Goal: Task Accomplishment & Management: Use online tool/utility

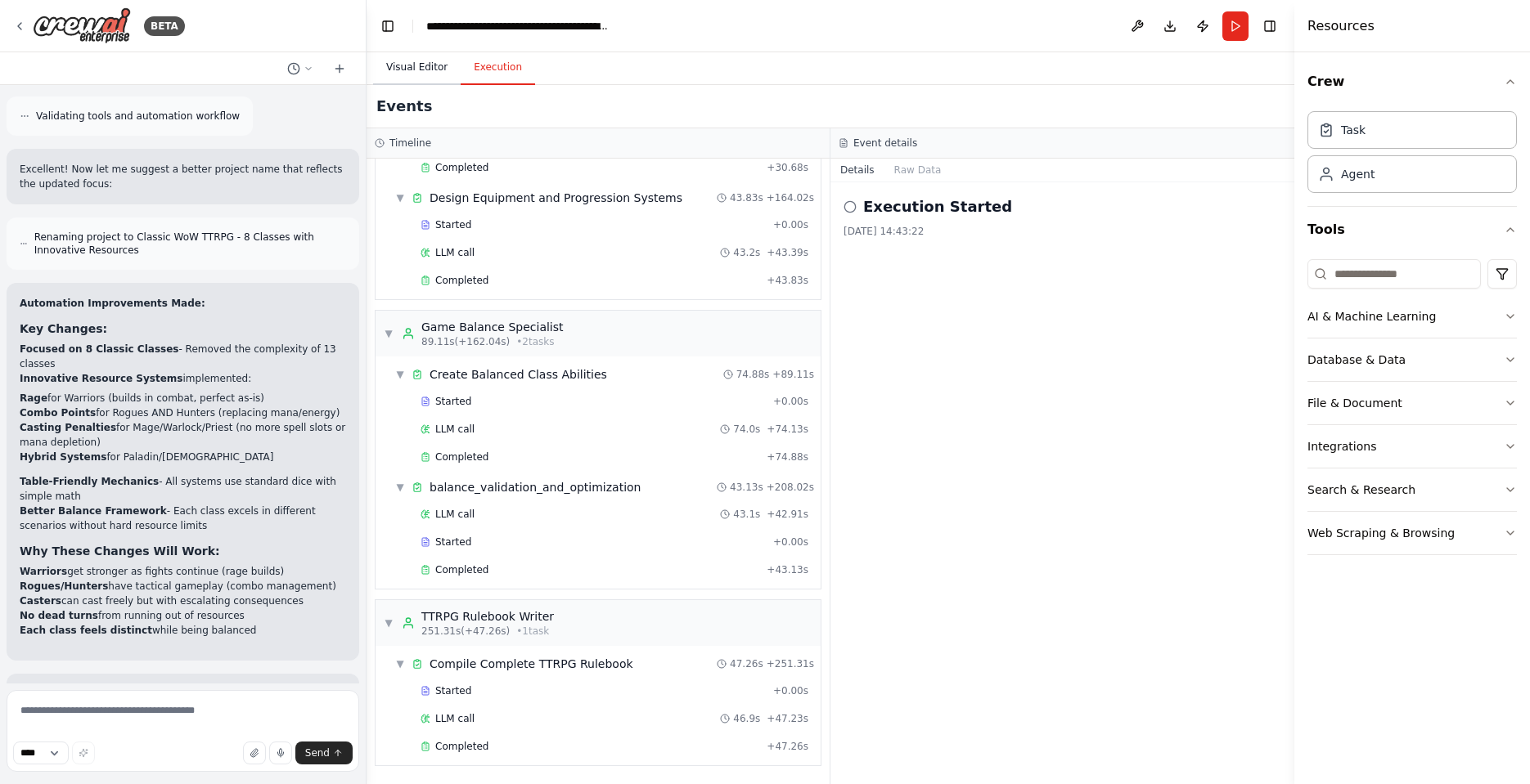
click at [411, 65] on button "Visual Editor" at bounding box center [416, 68] width 88 height 34
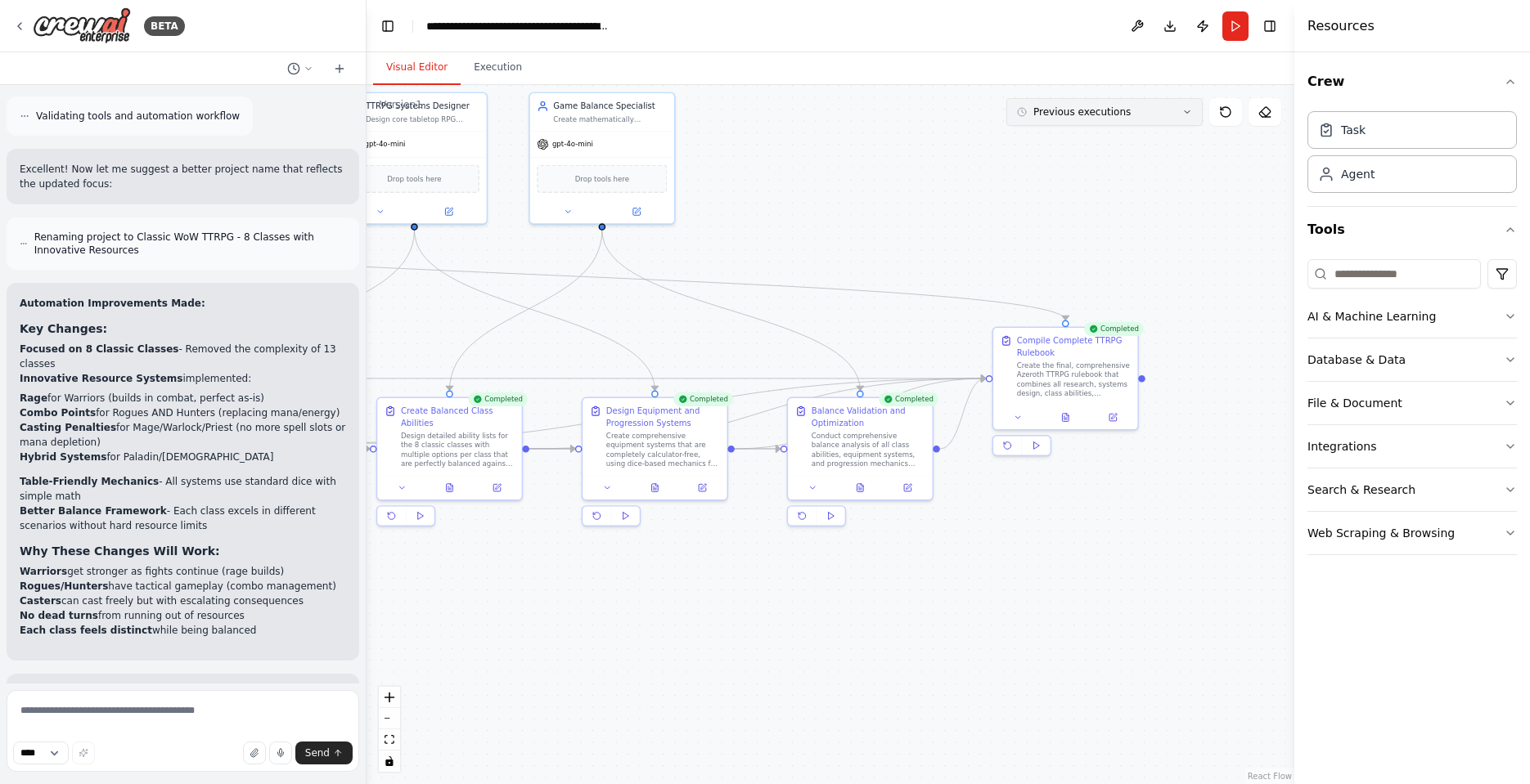
click at [1153, 113] on button "Previous executions" at bounding box center [1104, 111] width 196 height 27
click at [1085, 144] on div "34m ago" at bounding box center [1114, 142] width 163 height 13
click at [1217, 242] on div ".deletable-edge-delete-btn { width: 20px; height: 20px; border: 0px solid #ffff…" at bounding box center [830, 434] width 928 height 699
click at [921, 162] on div ".deletable-edge-delete-btn { width: 20px; height: 20px; border: 0px solid #ffff…" at bounding box center [830, 434] width 928 height 699
click at [1130, 118] on button "34m ago" at bounding box center [1104, 111] width 196 height 27
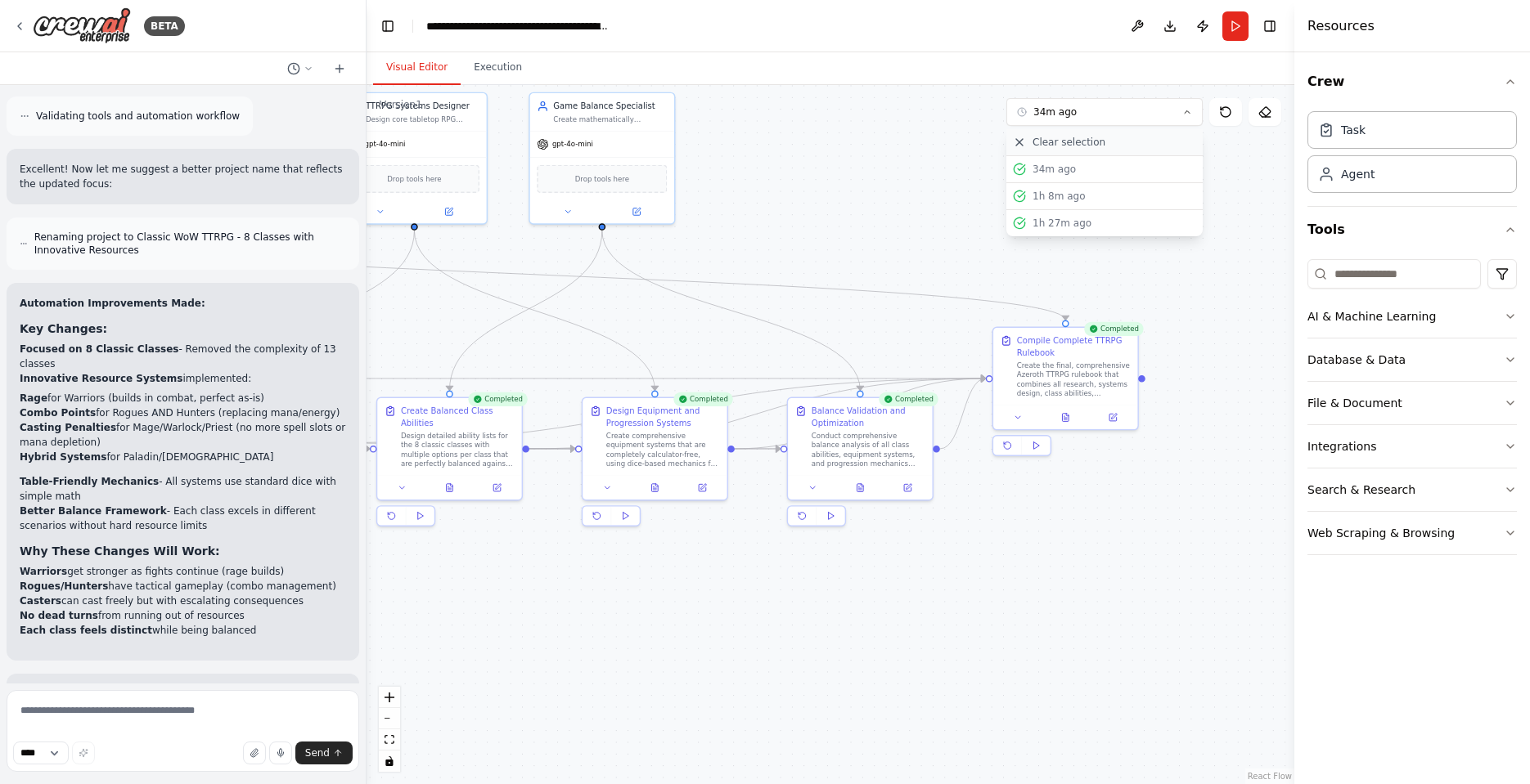
click at [1100, 146] on div "Clear selection" at bounding box center [1104, 142] width 183 height 13
click at [1138, 207] on div ".deletable-edge-delete-btn { width: 20px; height: 20px; border: 0px solid #ffff…" at bounding box center [830, 434] width 928 height 699
click at [1275, 27] on button "Toggle Right Sidebar" at bounding box center [1269, 26] width 23 height 23
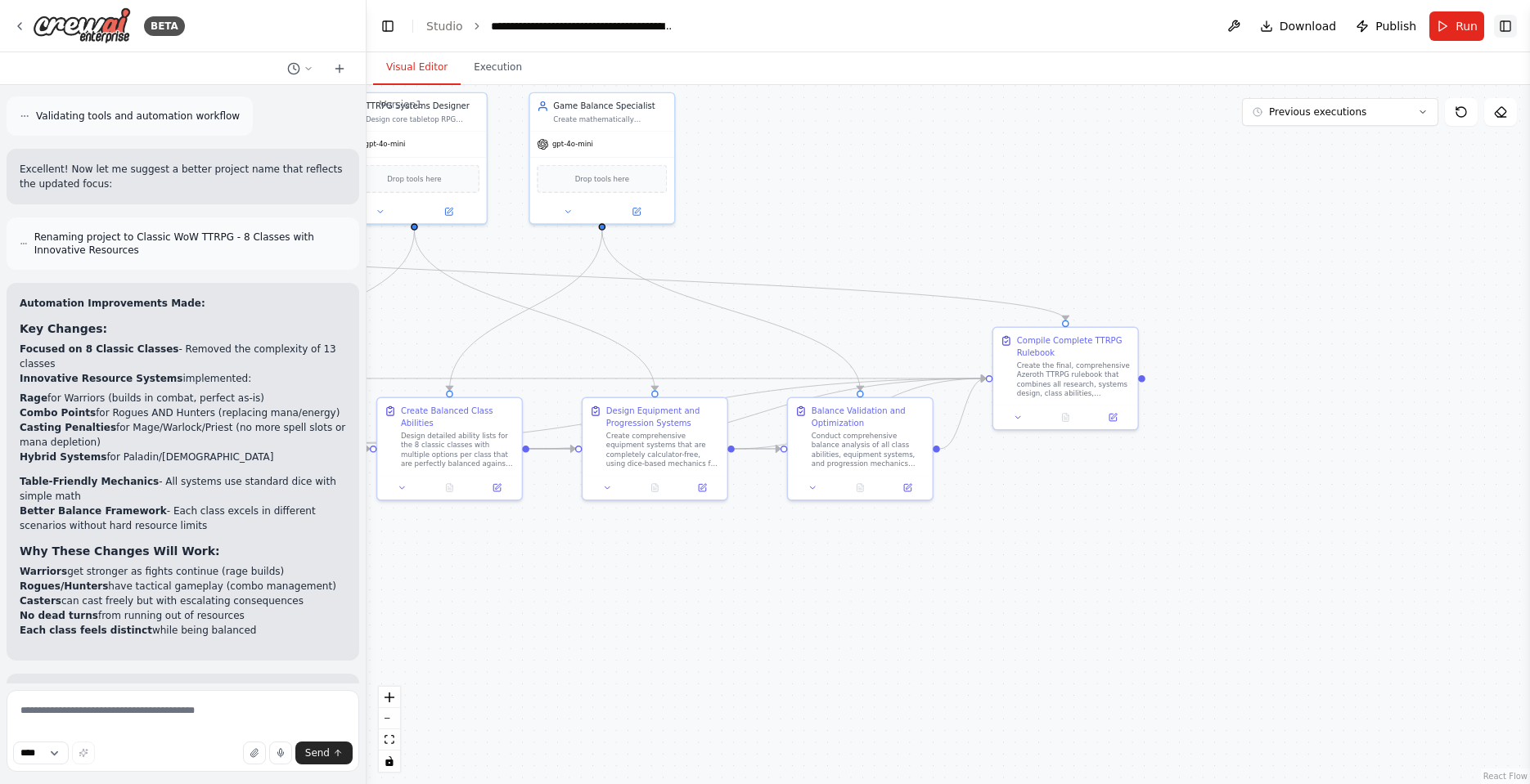
click at [1502, 31] on button "Toggle Right Sidebar" at bounding box center [1505, 26] width 23 height 23
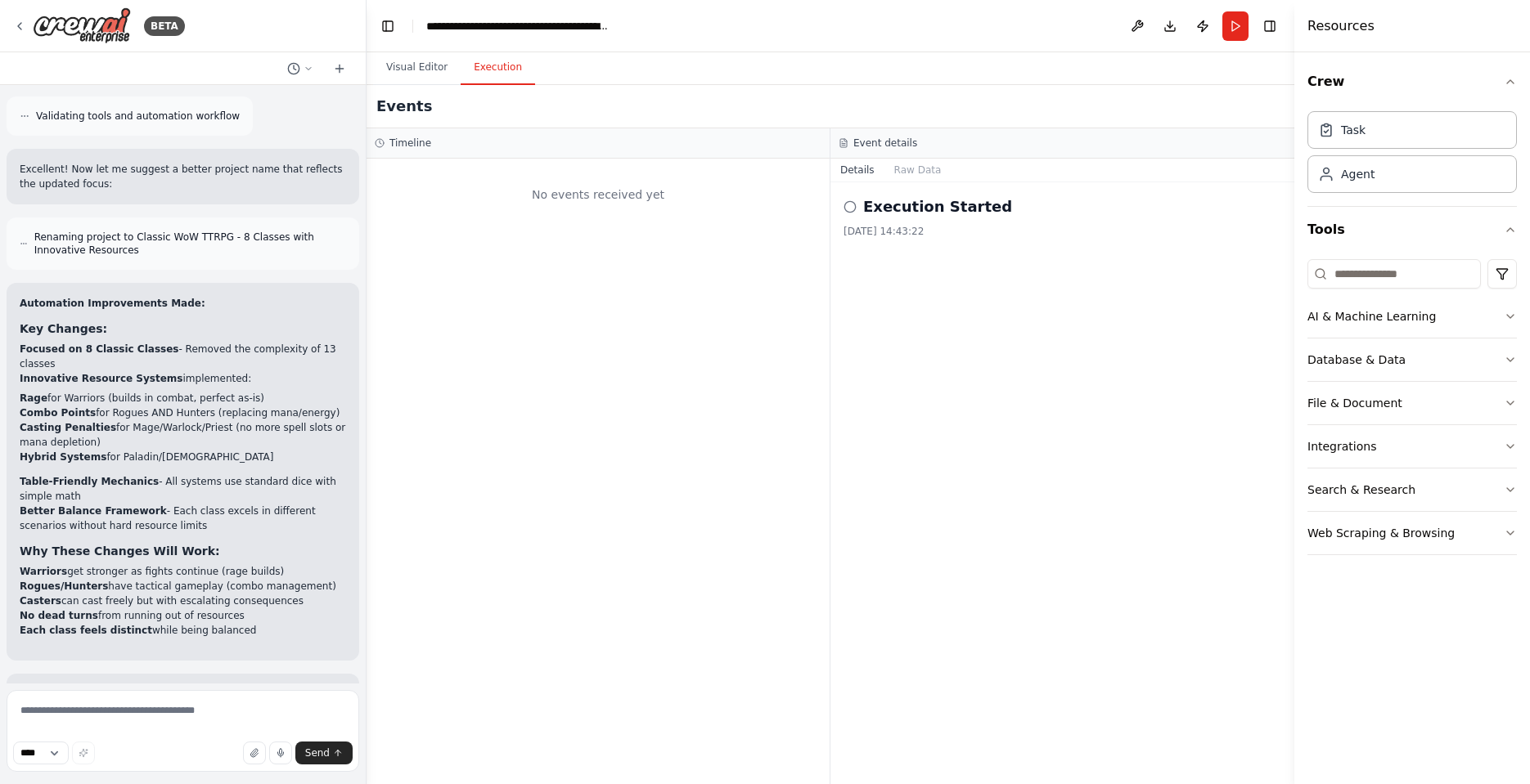
click at [494, 67] on button "Execution" at bounding box center [497, 68] width 75 height 34
click at [492, 180] on div "No events received yet" at bounding box center [597, 194] width 446 height 56
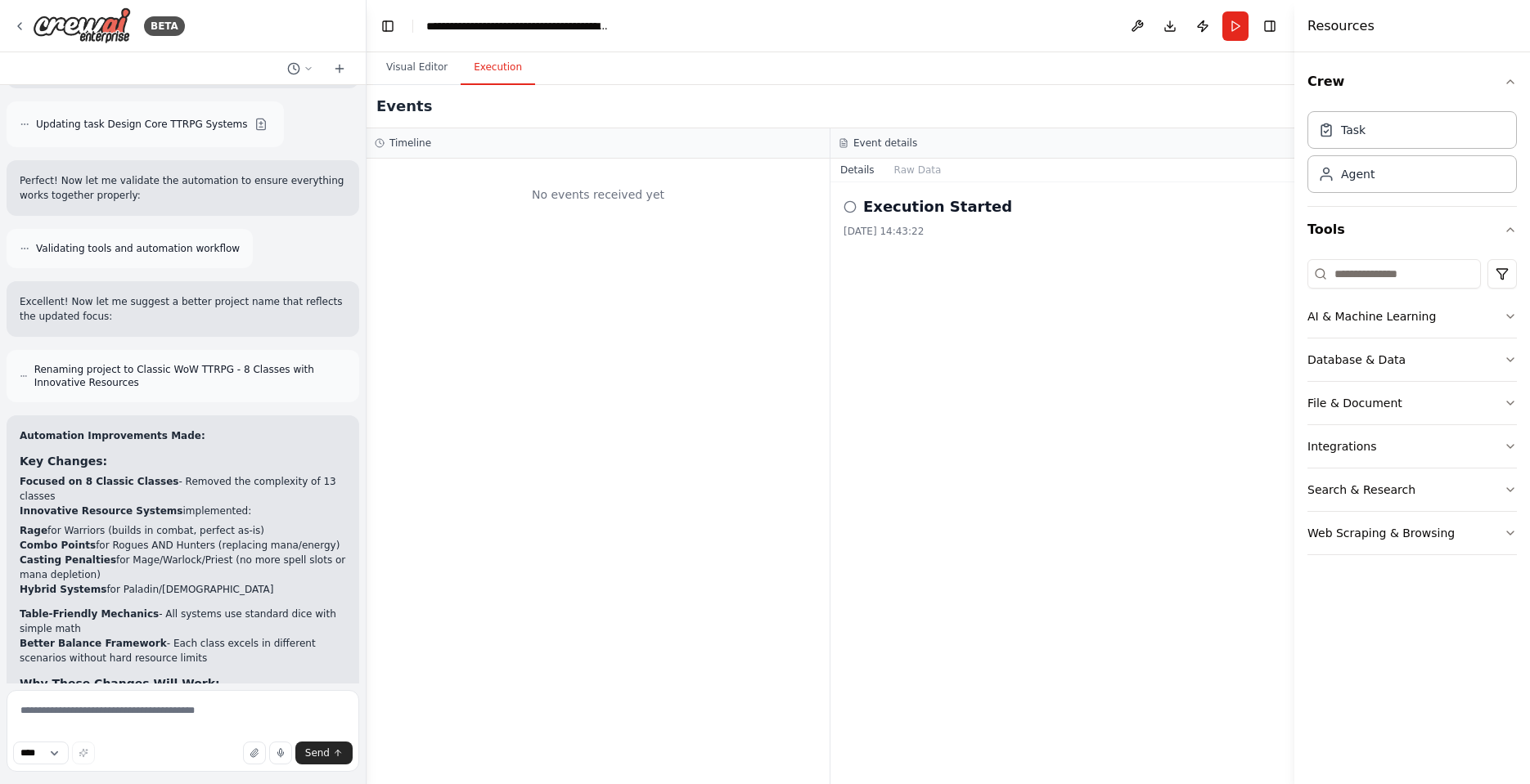
scroll to position [8474, 0]
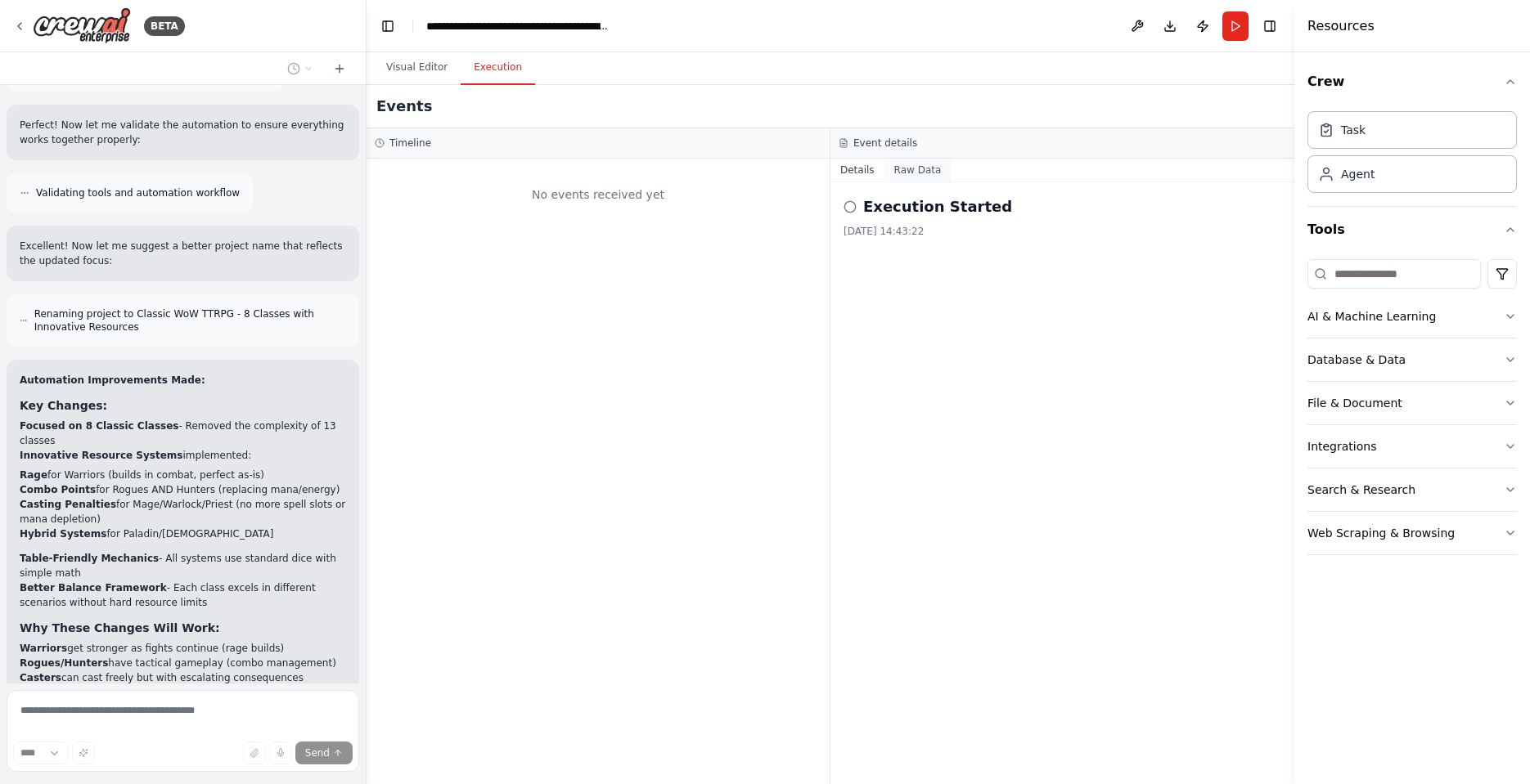
click at [917, 177] on button "Raw Data" at bounding box center [917, 170] width 67 height 23
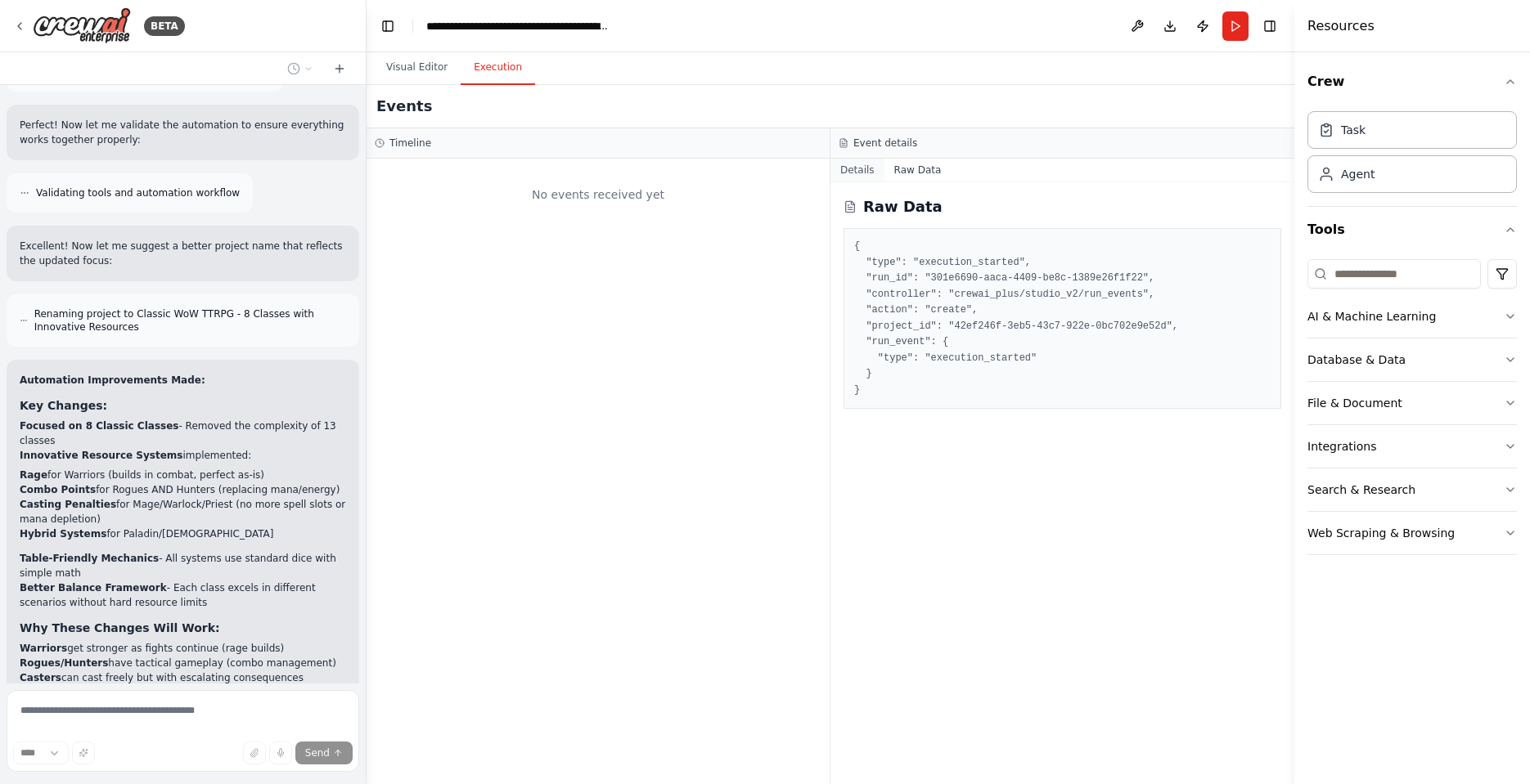
click at [859, 175] on button "Details" at bounding box center [857, 170] width 54 height 23
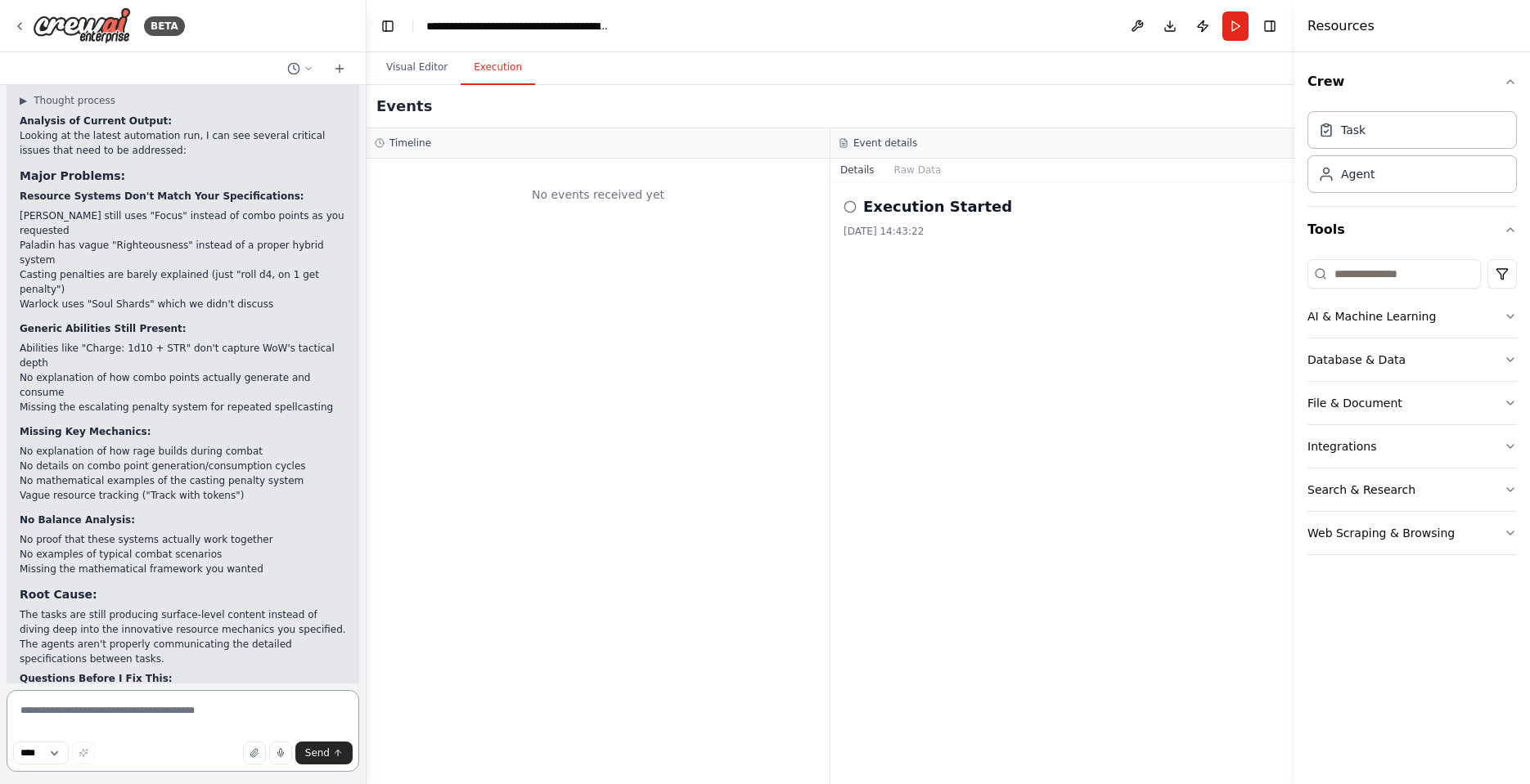
scroll to position [9303, 0]
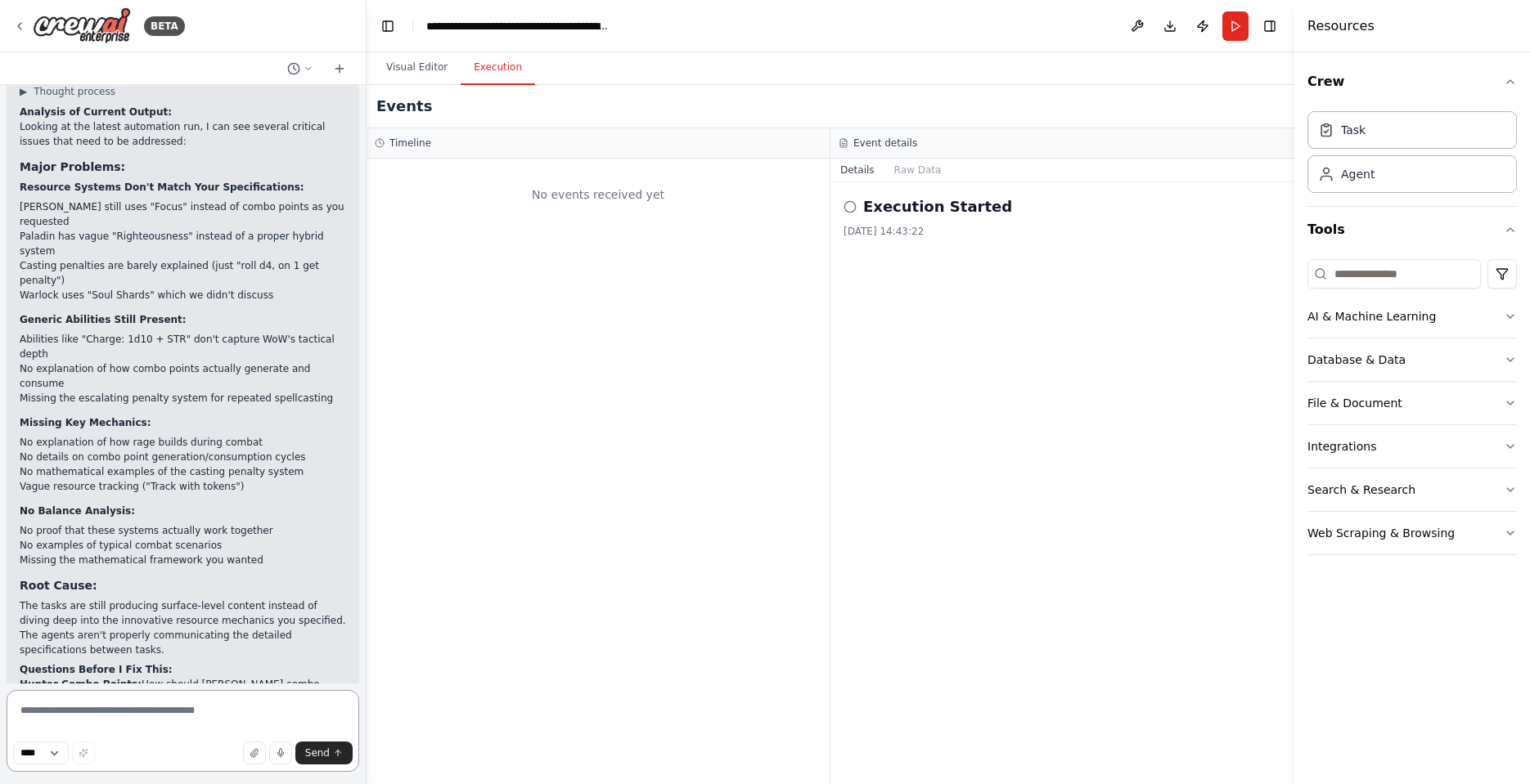
click at [86, 718] on textarea at bounding box center [183, 730] width 353 height 82
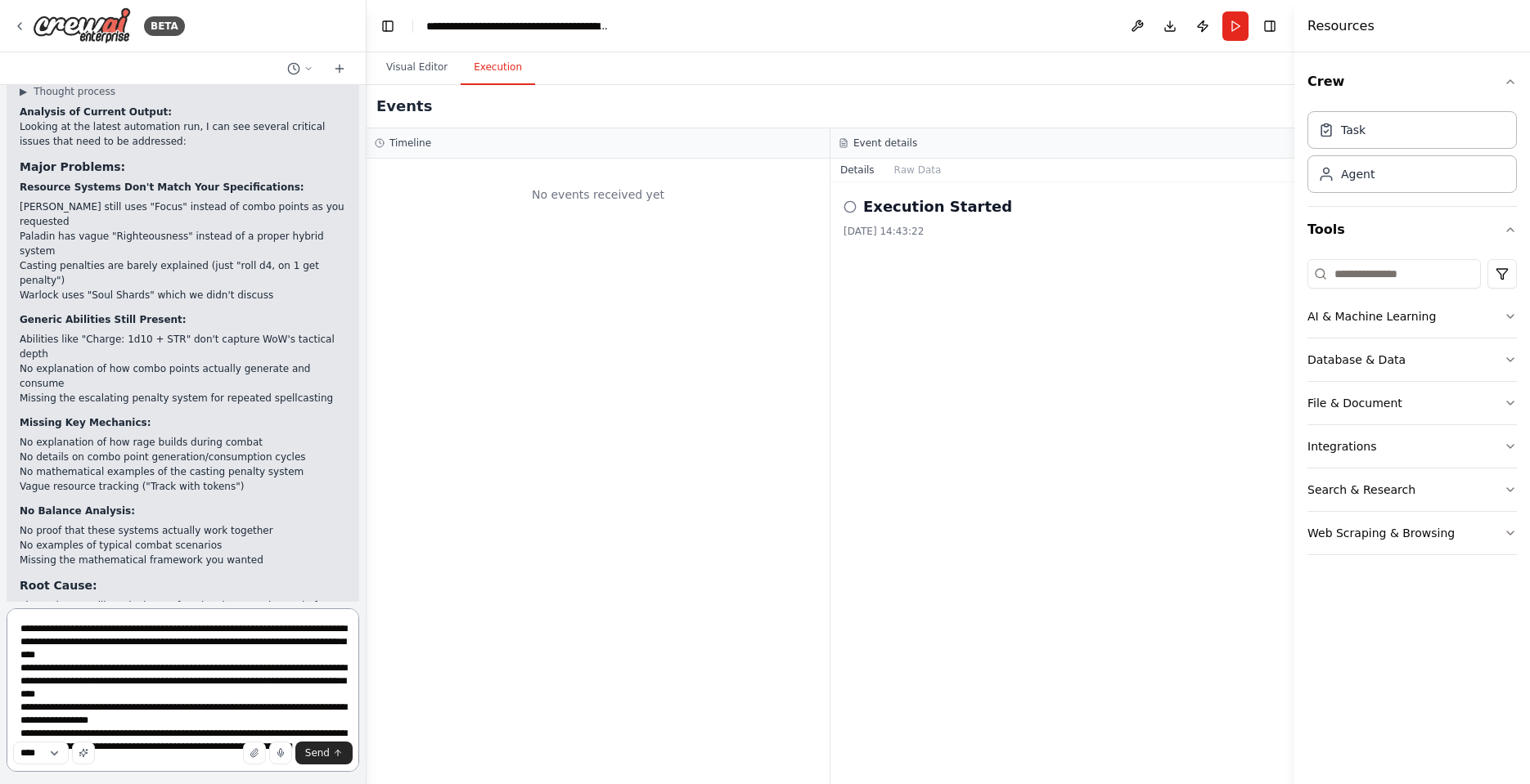
type textarea "**********"
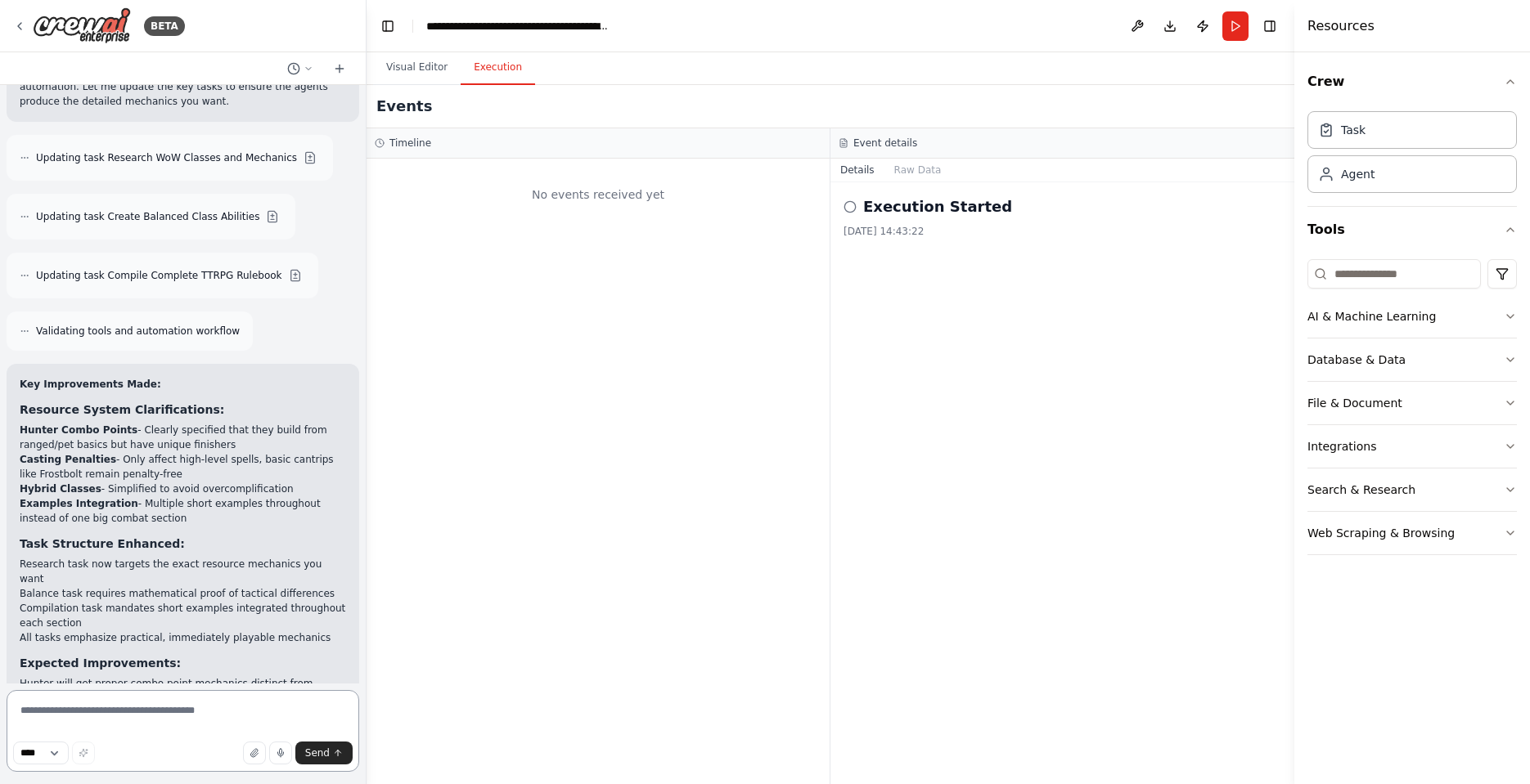
scroll to position [10536, 0]
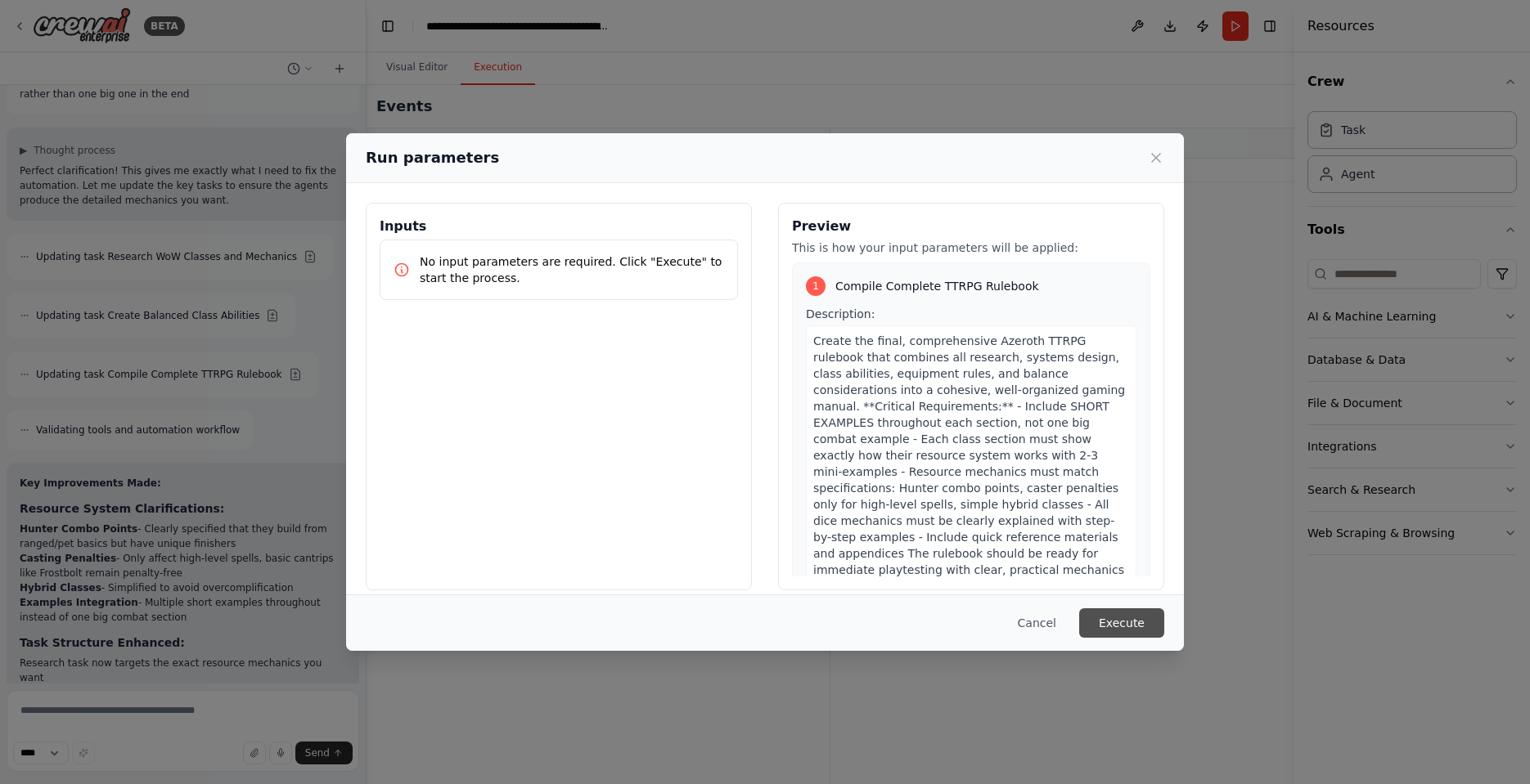
click at [1125, 624] on button "Execute" at bounding box center [1121, 623] width 85 height 29
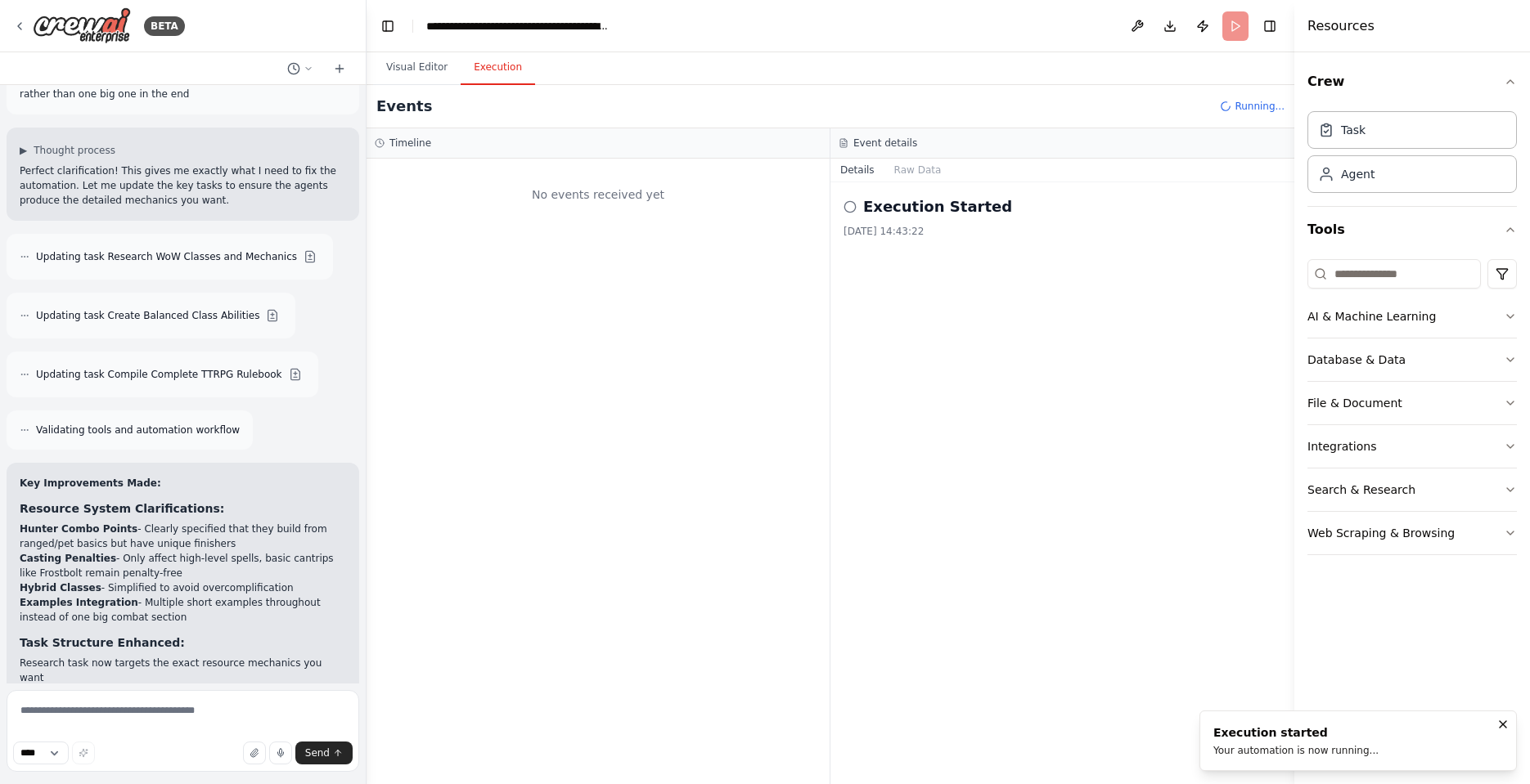
click at [1255, 745] on div "Your automation is now running..." at bounding box center [1295, 751] width 165 height 13
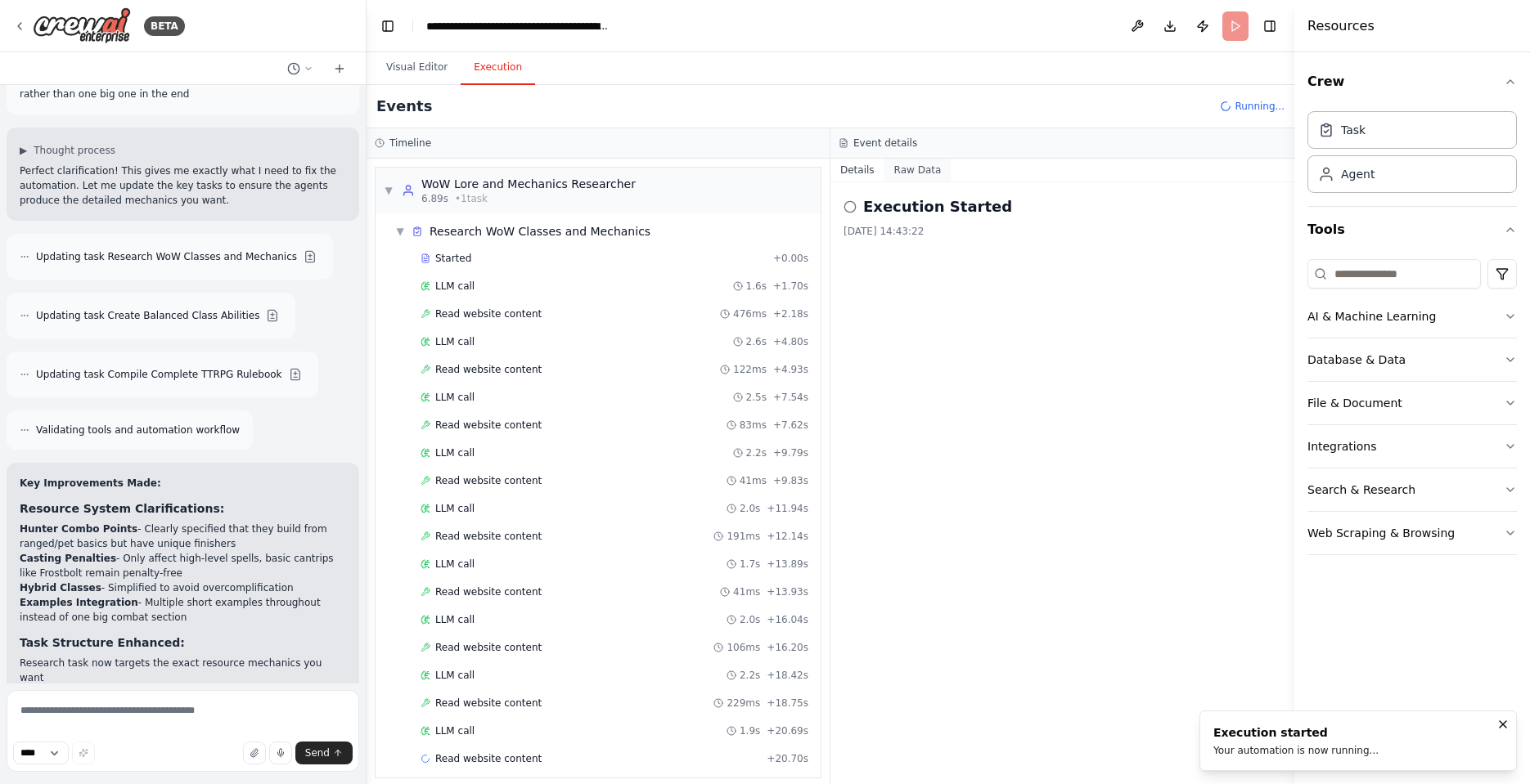
click at [924, 166] on button "Raw Data" at bounding box center [917, 170] width 67 height 23
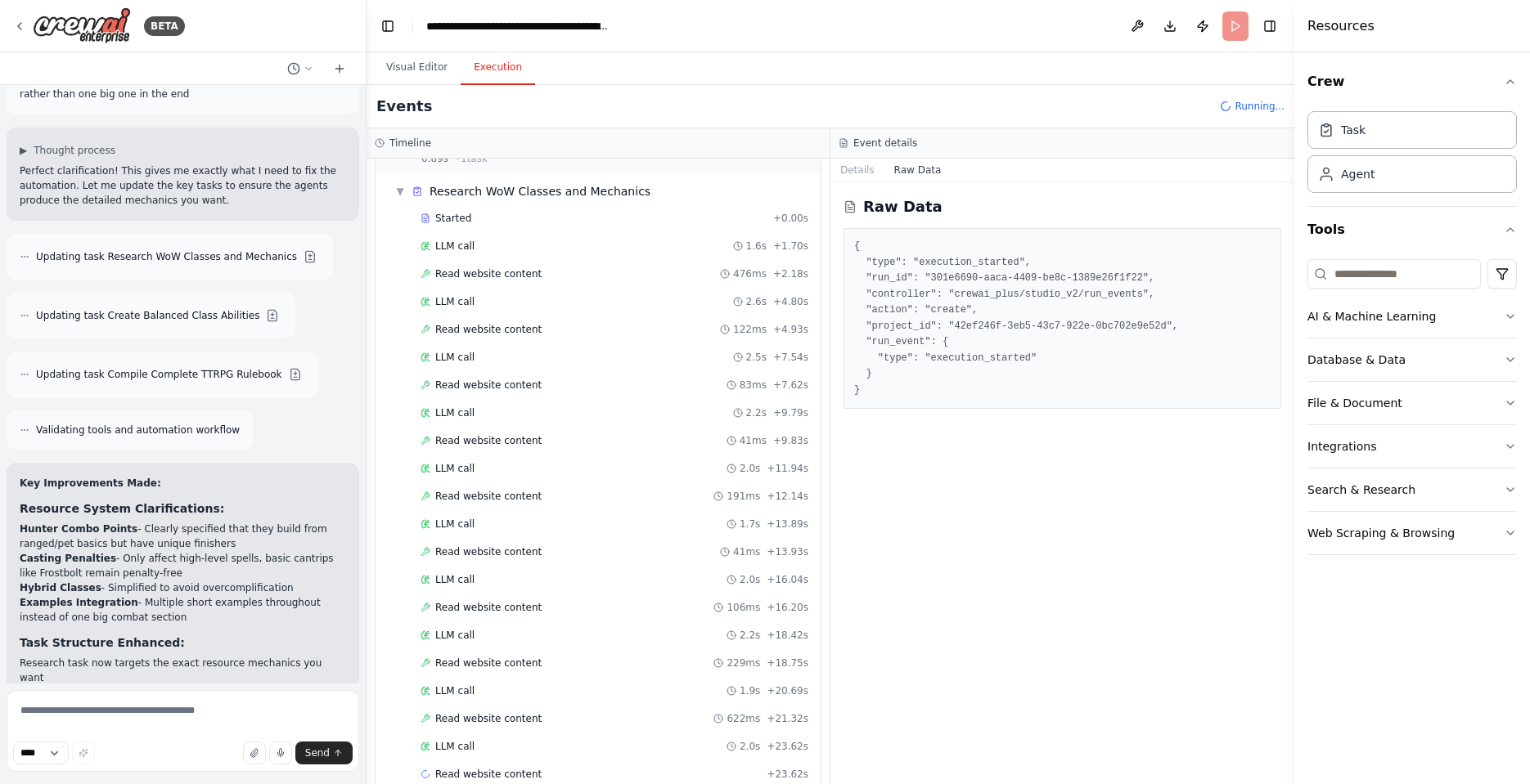
scroll to position [68, 0]
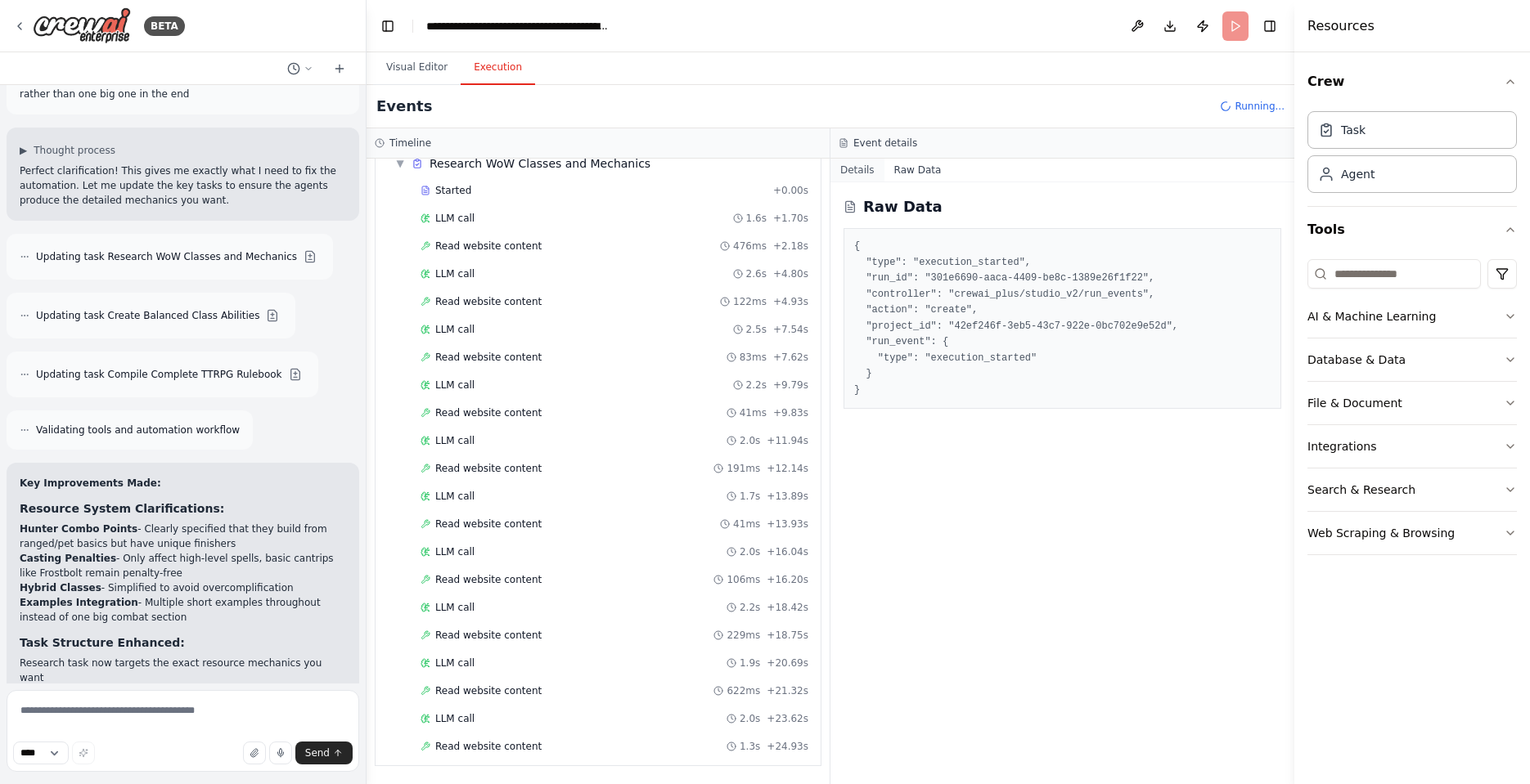
click at [862, 172] on button "Details" at bounding box center [857, 170] width 54 height 23
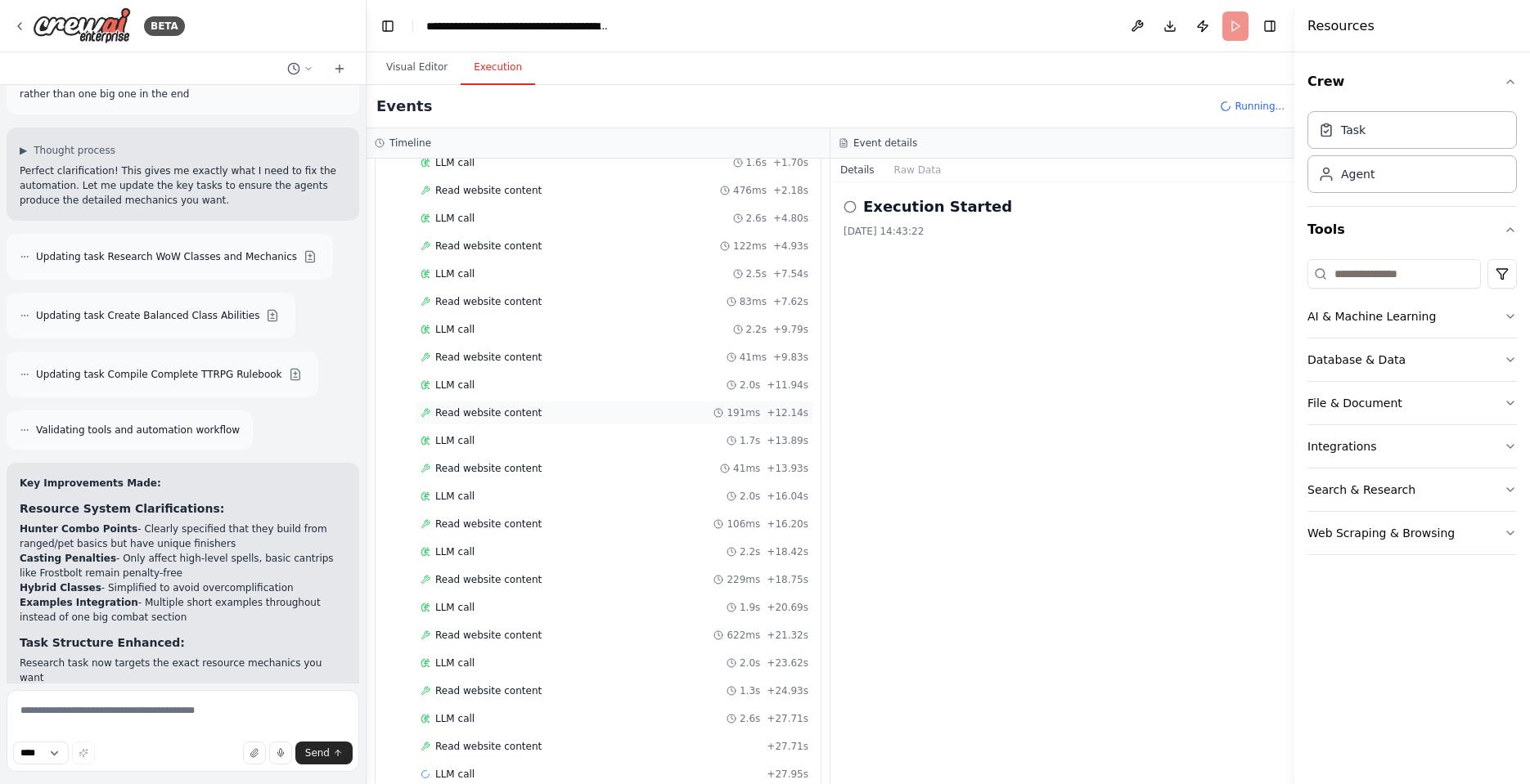
scroll to position [151, 0]
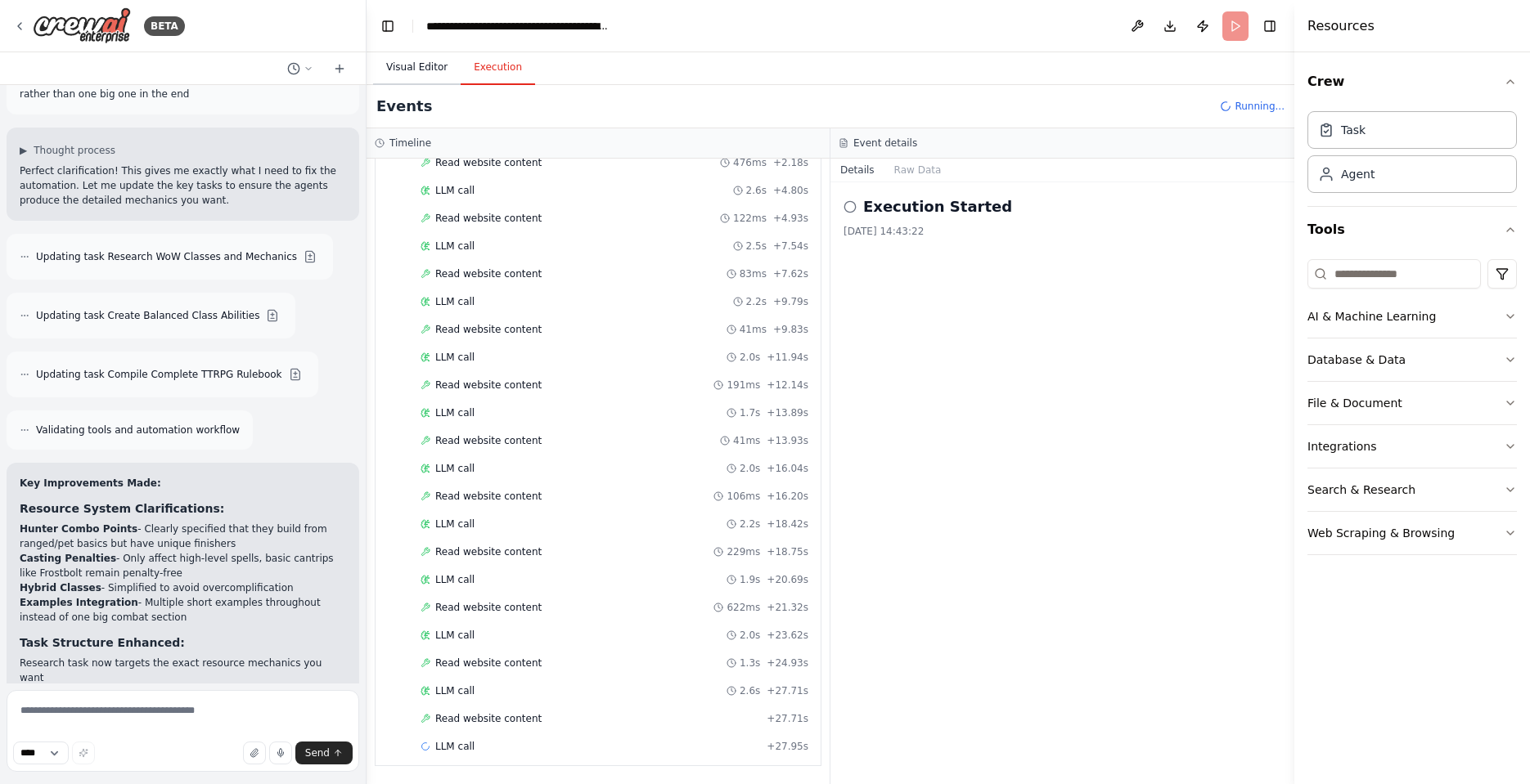
click at [407, 60] on button "Visual Editor" at bounding box center [416, 68] width 88 height 34
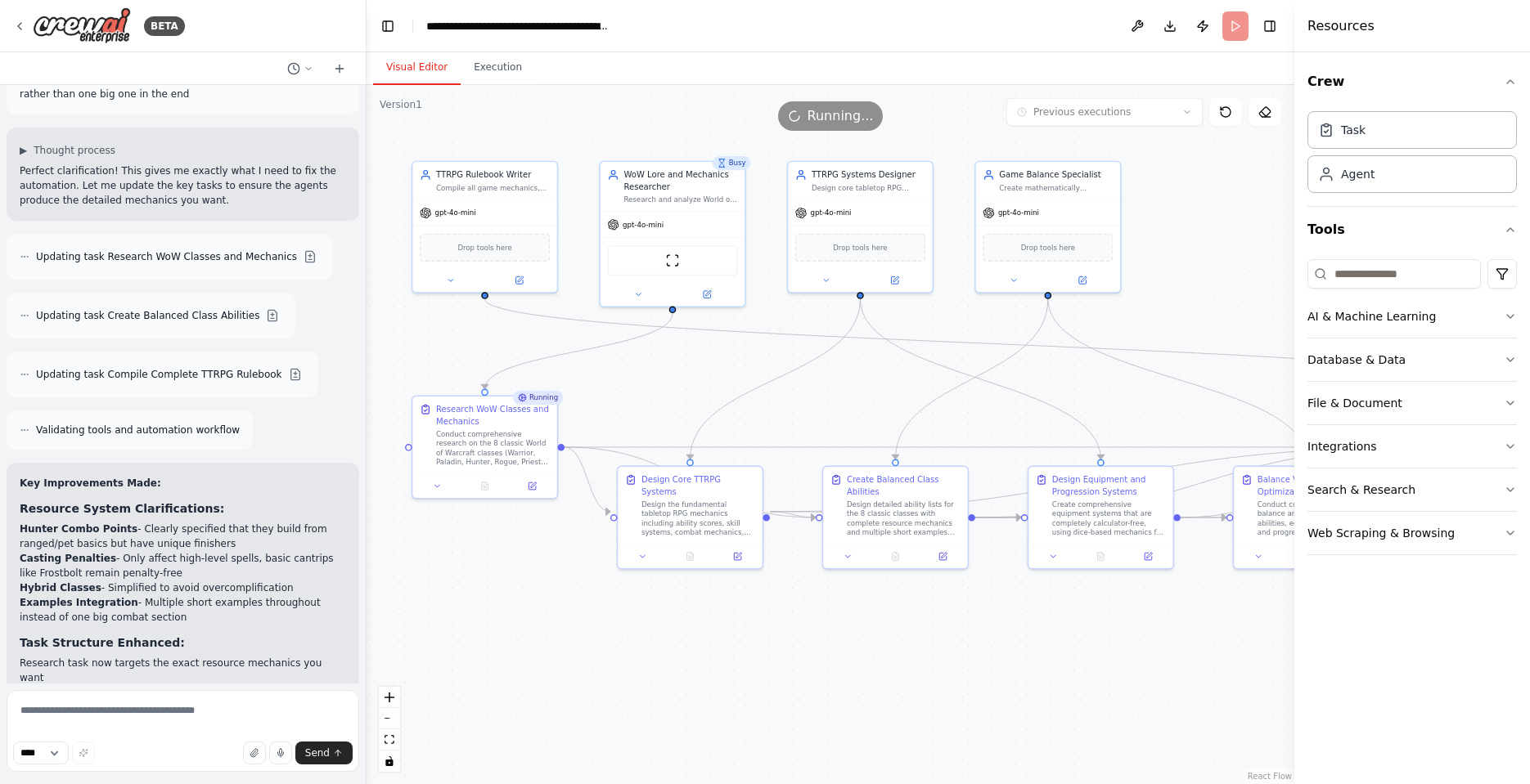
drag, startPoint x: 495, startPoint y: 253, endPoint x: 936, endPoint y: 321, distance: 446.2
click at [937, 322] on div ".deletable-edge-delete-btn { width: 20px; height: 20px; border: 0px solid #ffff…" at bounding box center [830, 434] width 928 height 699
click at [510, 71] on button "Execution" at bounding box center [497, 68] width 75 height 34
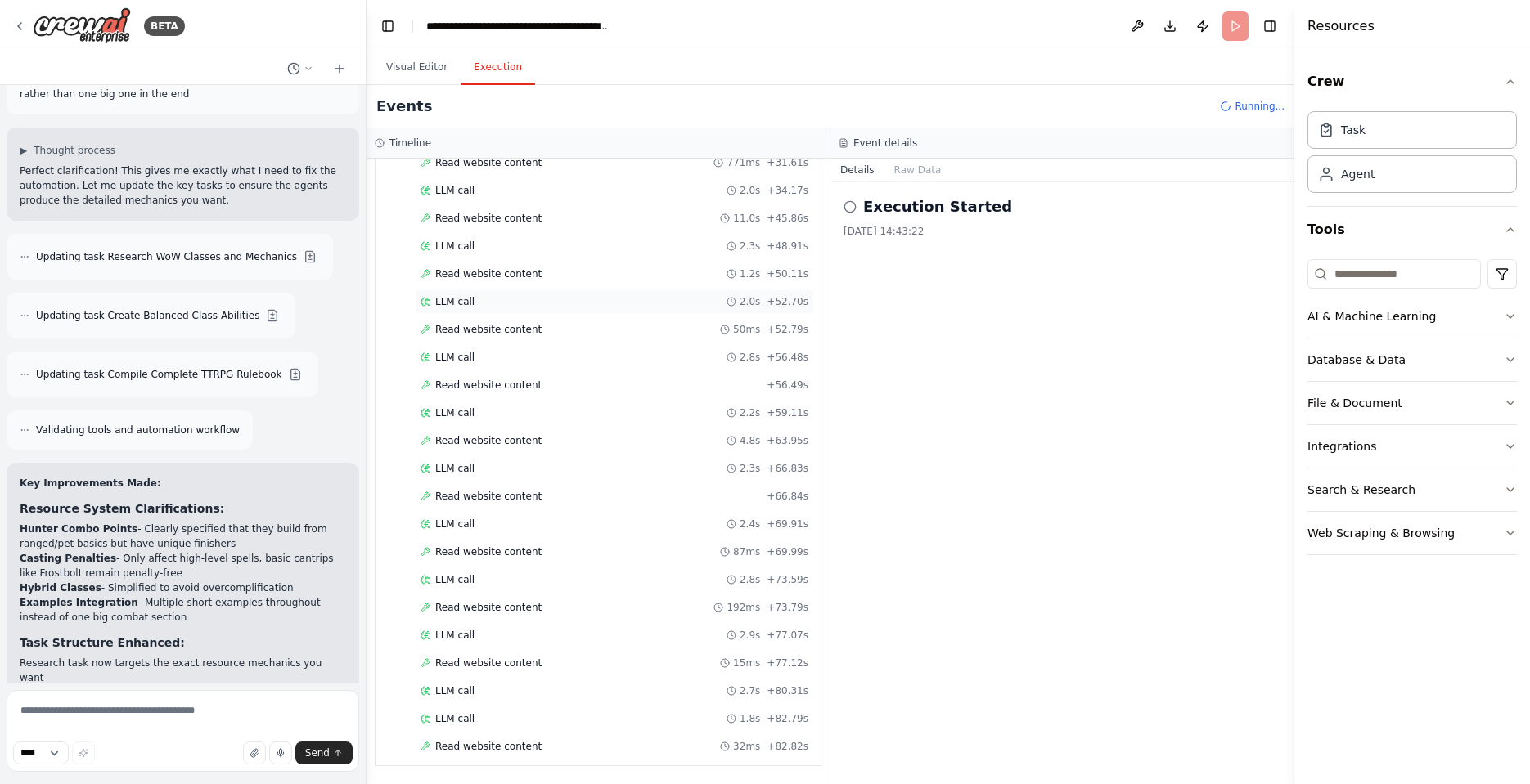
scroll to position [791, 0]
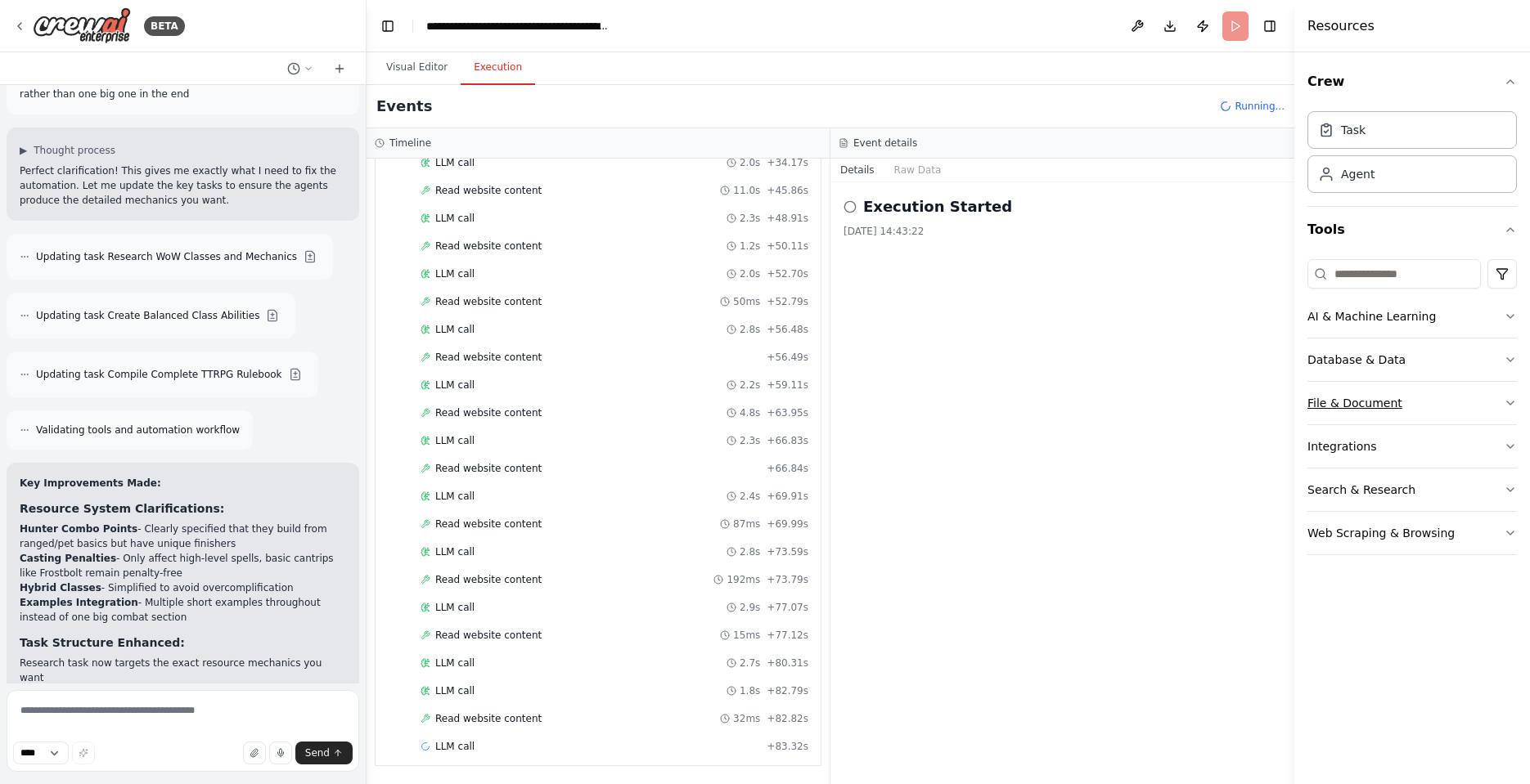
click at [1346, 398] on div "File & Document" at bounding box center [1354, 403] width 95 height 16
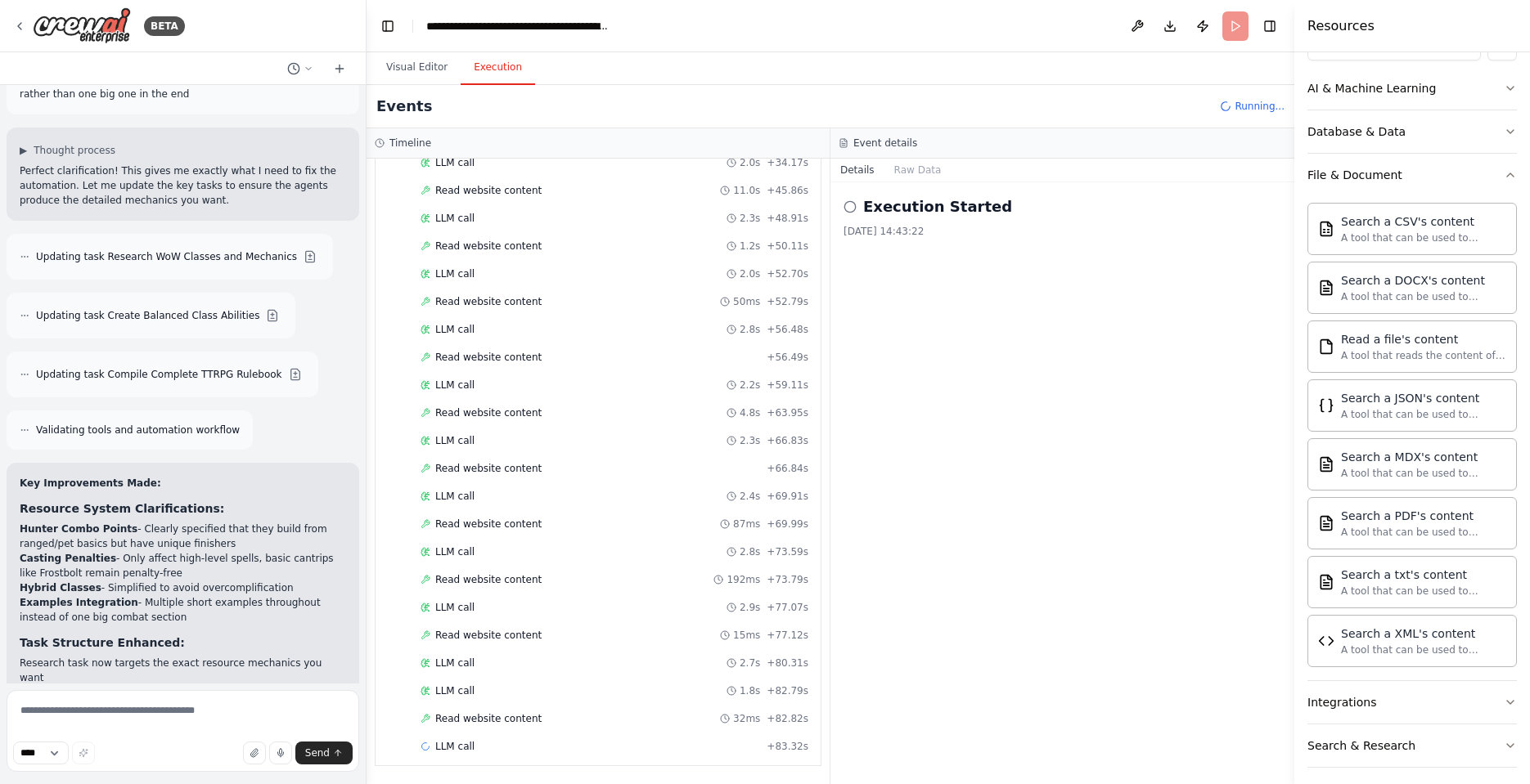
scroll to position [183, 0]
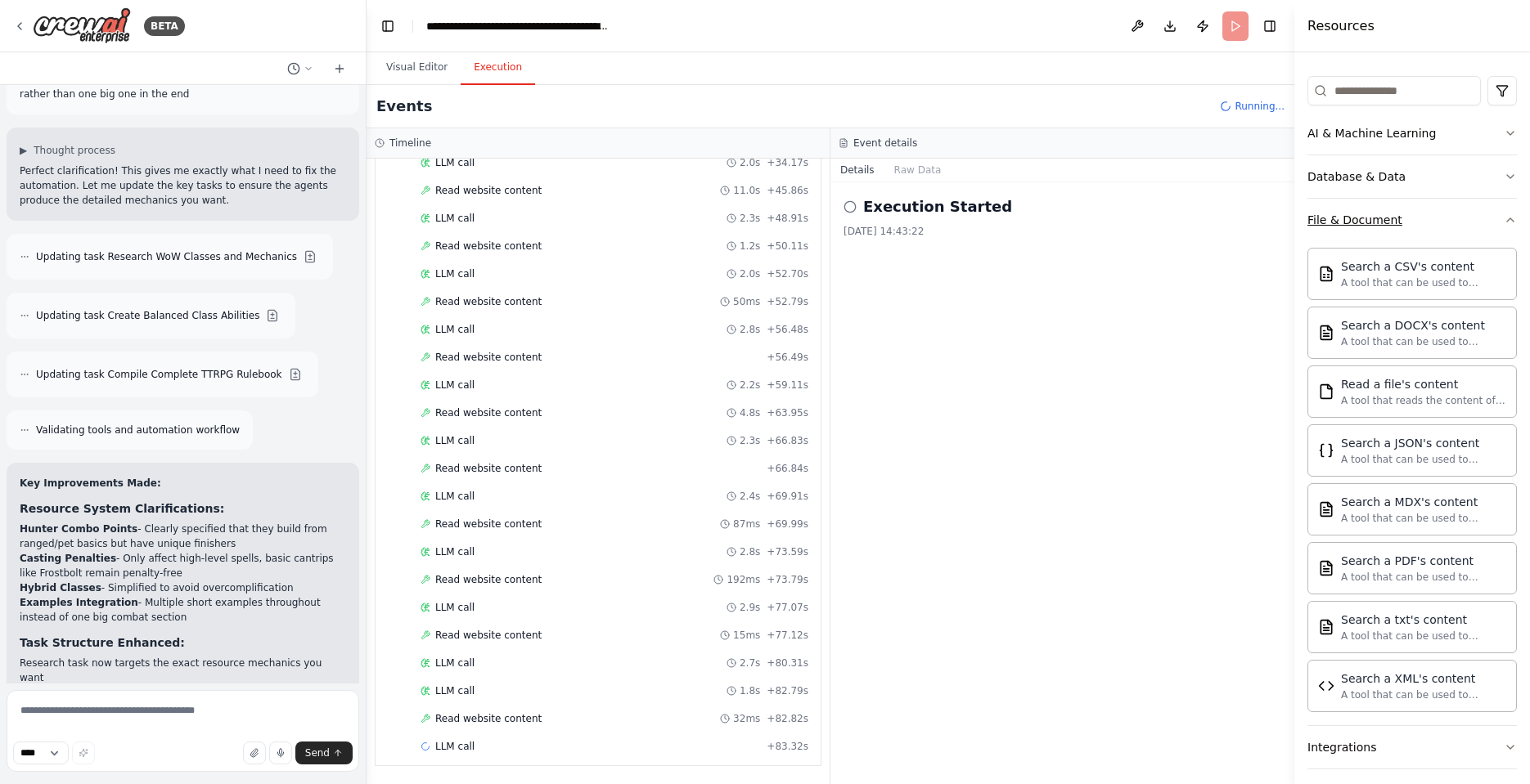
click at [1440, 226] on button "File & Document" at bounding box center [1412, 220] width 210 height 42
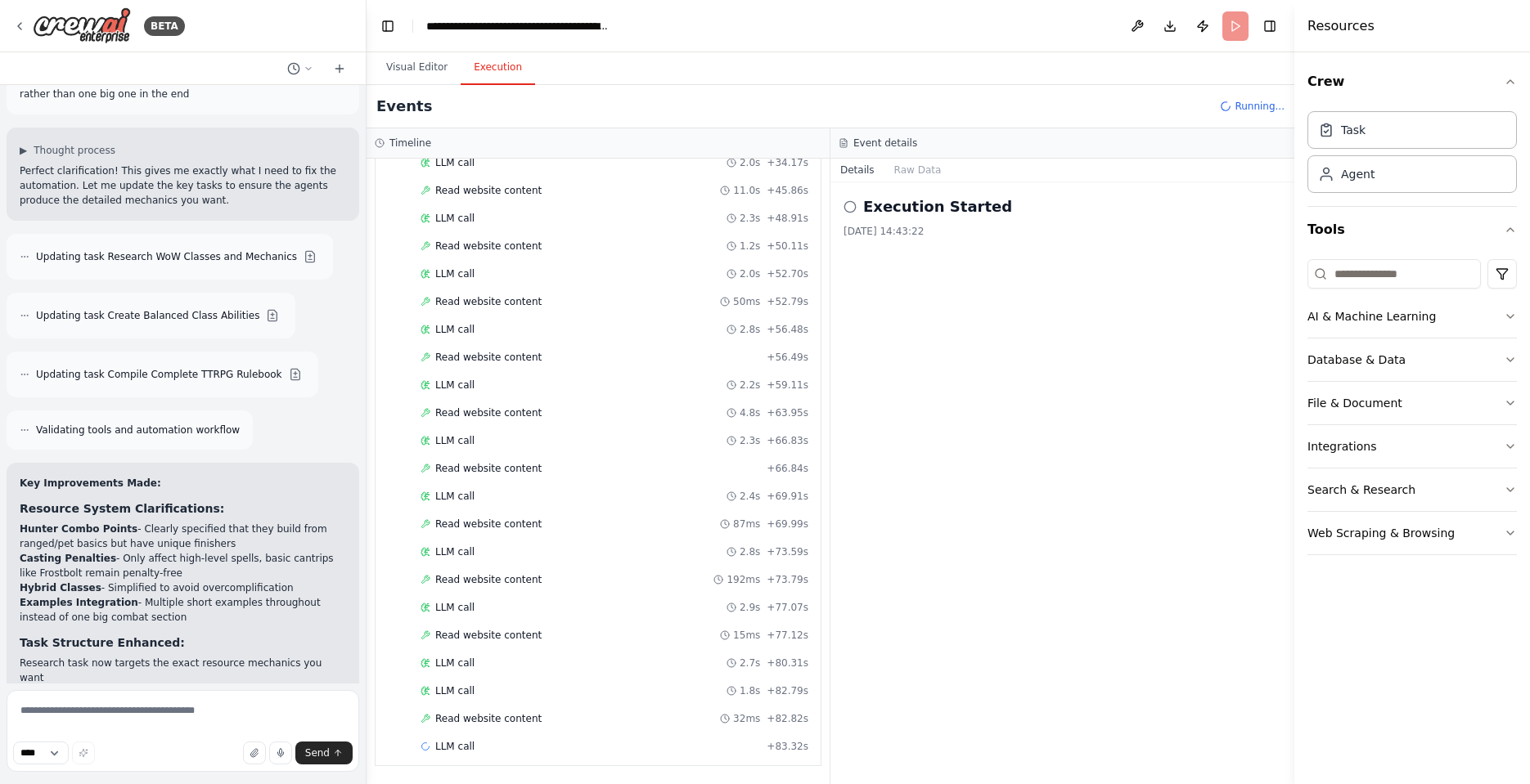
click at [1174, 402] on div "Execution Started [DATE] 14:43:22" at bounding box center [1062, 483] width 463 height 602
click at [1169, 29] on button "Download" at bounding box center [1169, 25] width 26 height 29
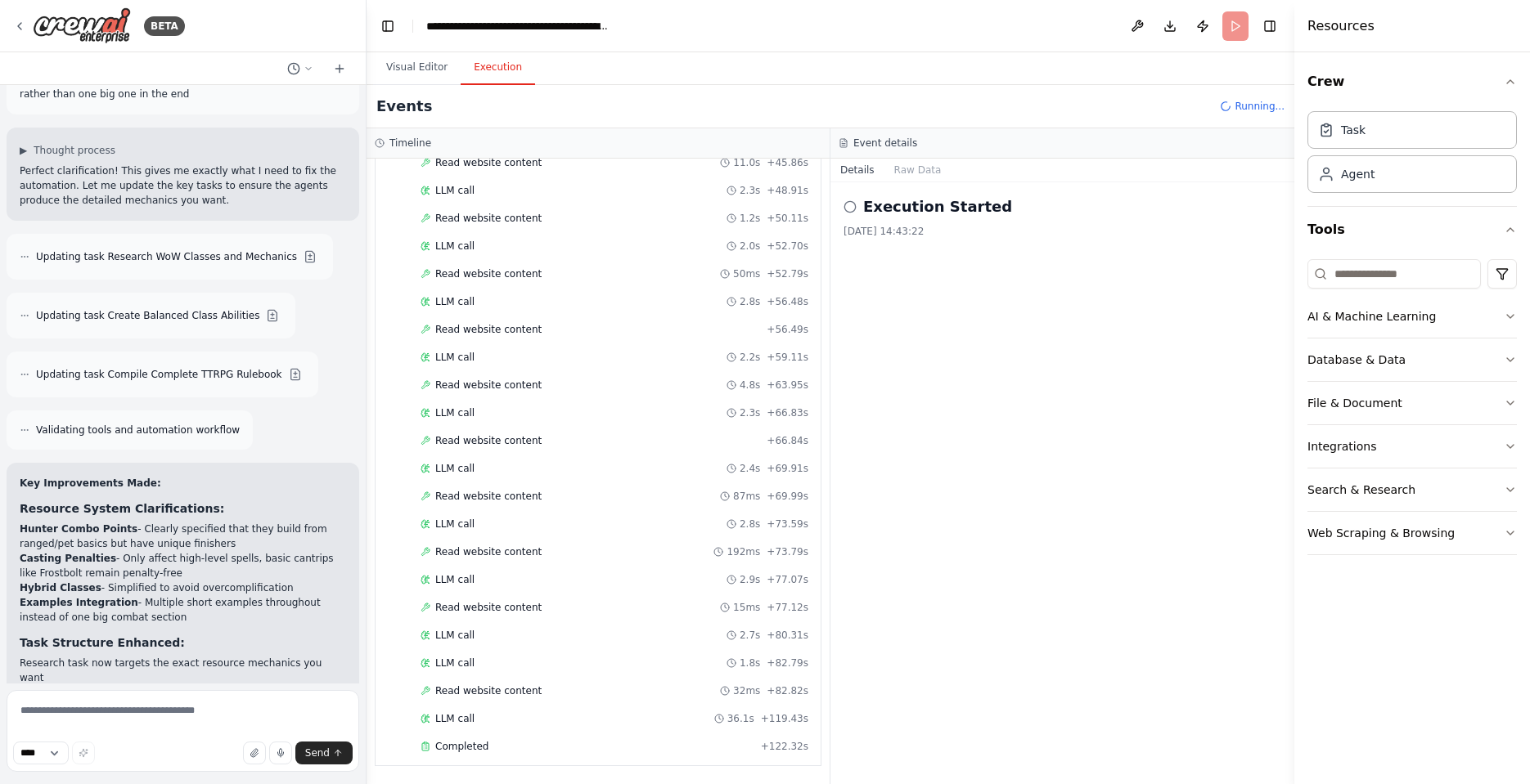
scroll to position [967, 0]
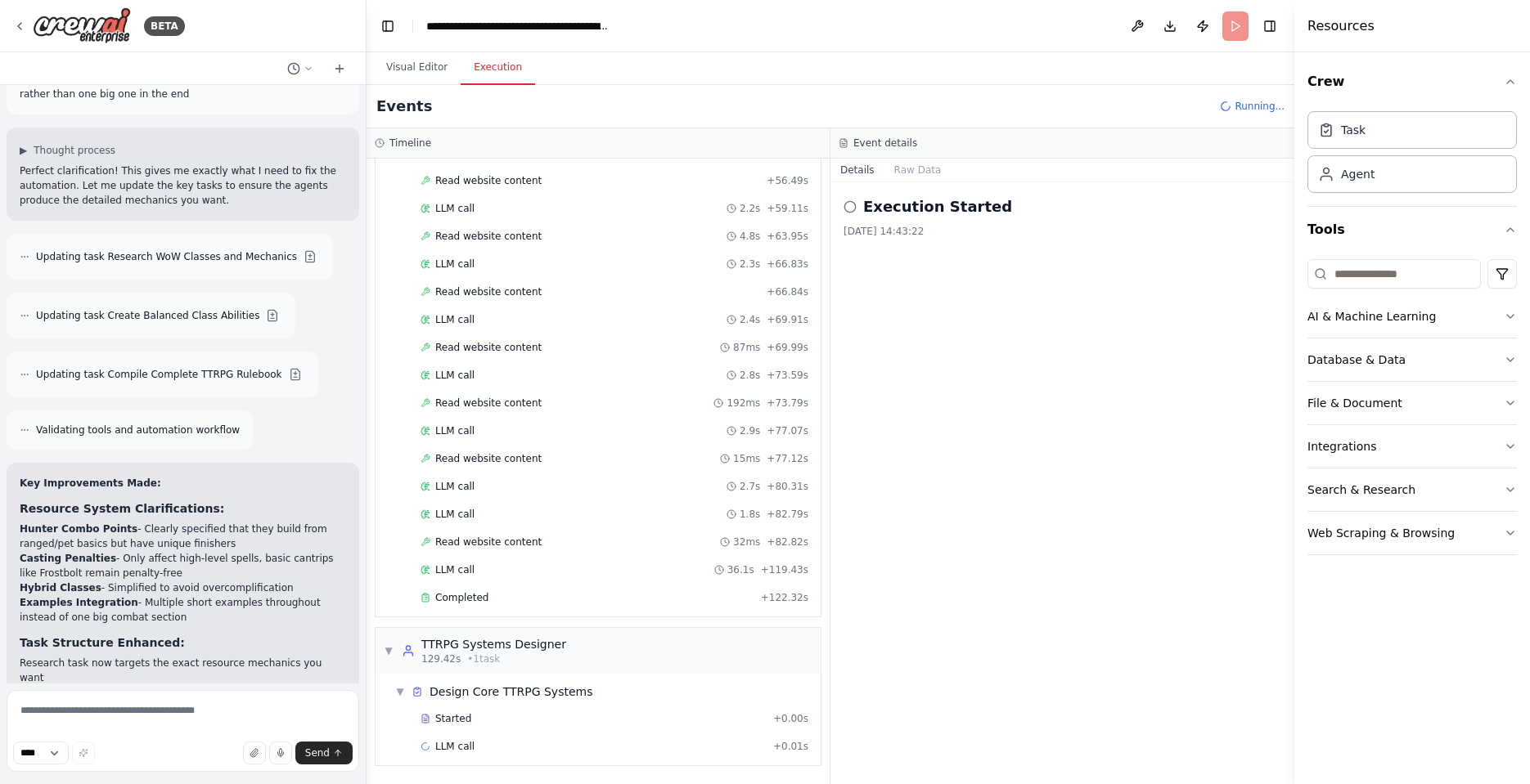
click at [899, 32] on header "**********" at bounding box center [830, 25] width 928 height 52
click at [911, 172] on button "Raw Data" at bounding box center [917, 170] width 67 height 23
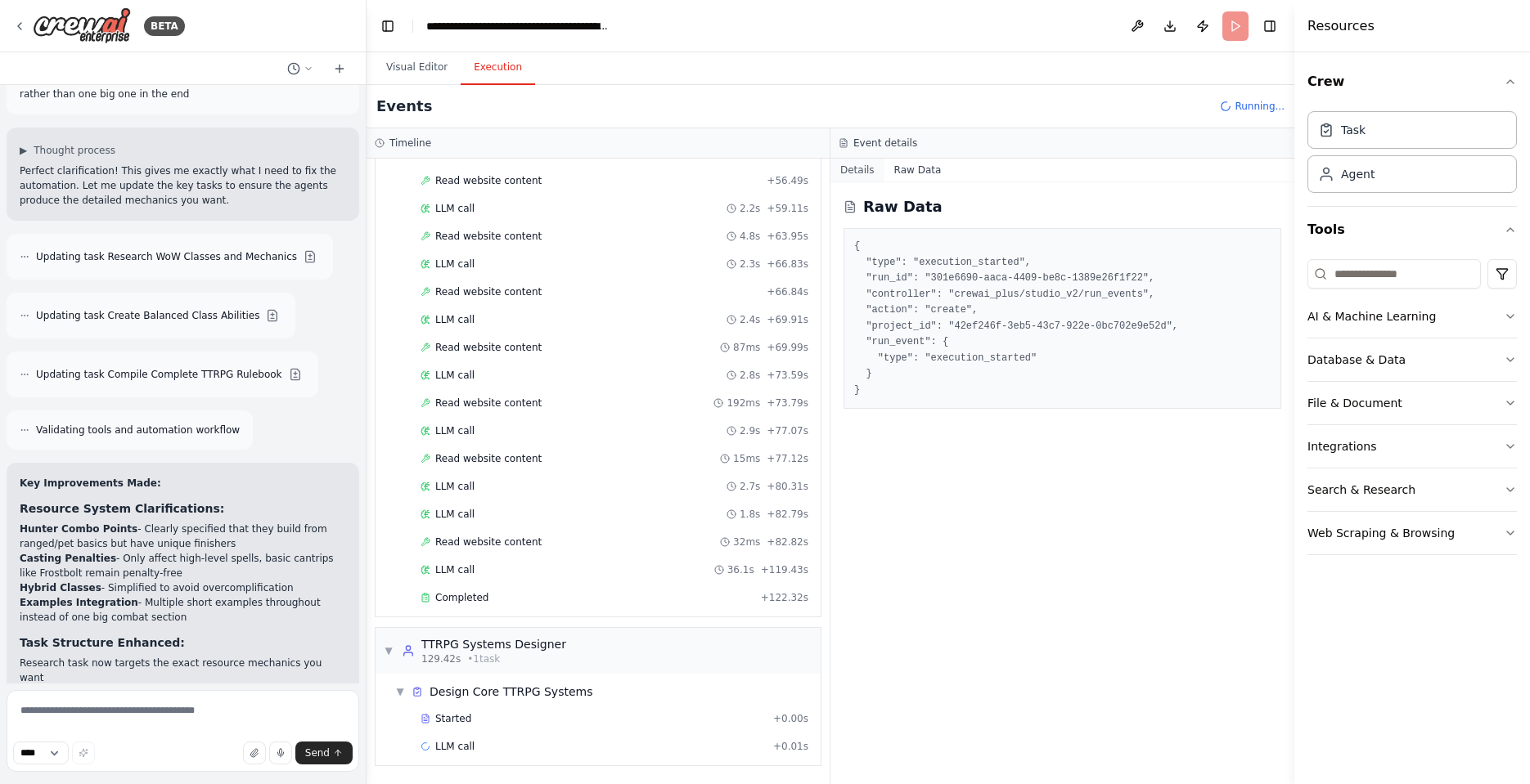
click at [861, 170] on button "Details" at bounding box center [857, 170] width 54 height 23
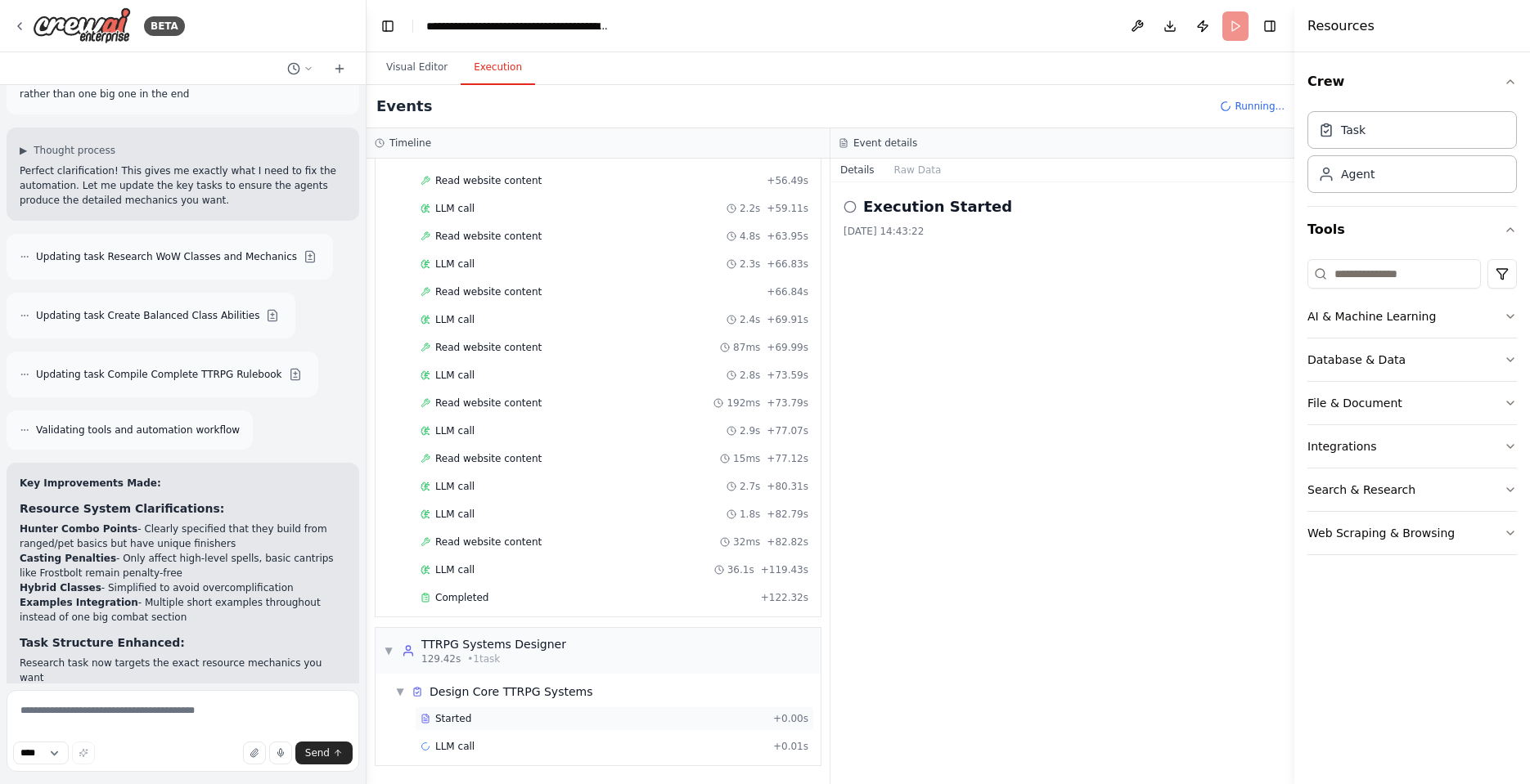
click at [463, 721] on span "Started" at bounding box center [453, 719] width 36 height 13
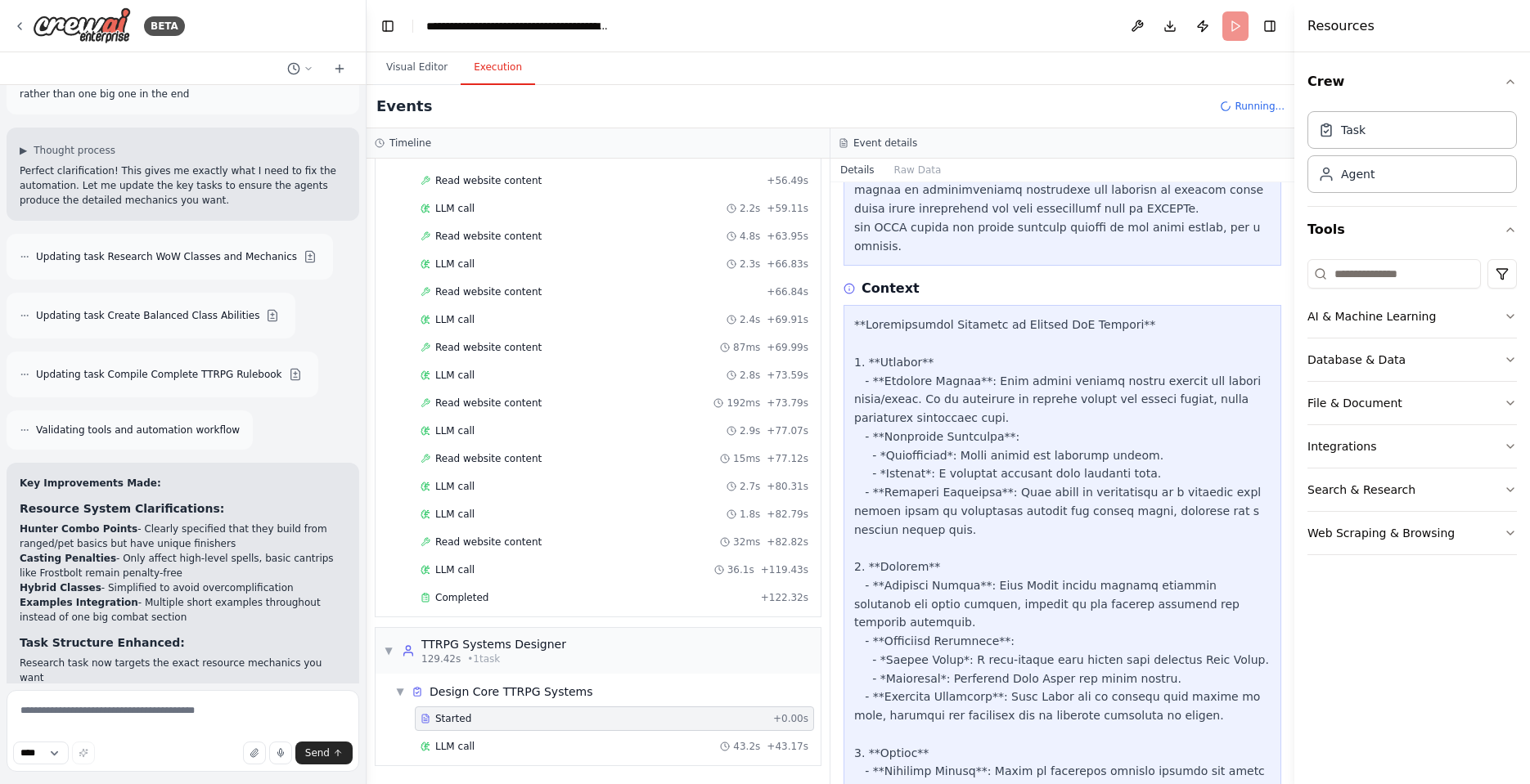
scroll to position [875, 0]
drag, startPoint x: 1080, startPoint y: 352, endPoint x: 997, endPoint y: 258, distance: 125.4
click at [997, 258] on div "Task Started [DATE] 16:23:38 Description Design the fundamental tabletop RPG me…" at bounding box center [1062, 483] width 463 height 602
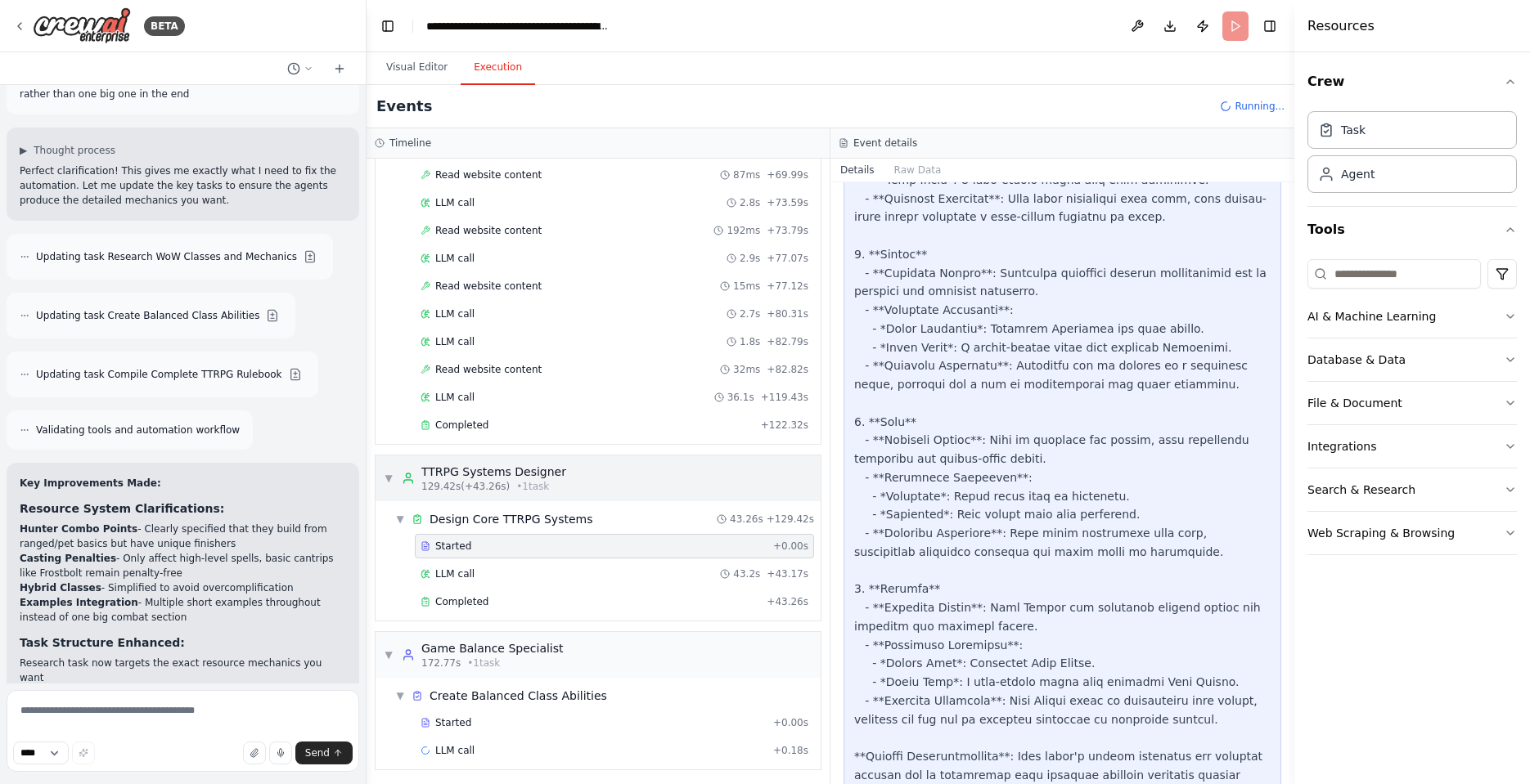
scroll to position [1143, 0]
click at [494, 598] on div "Completed" at bounding box center [590, 598] width 340 height 13
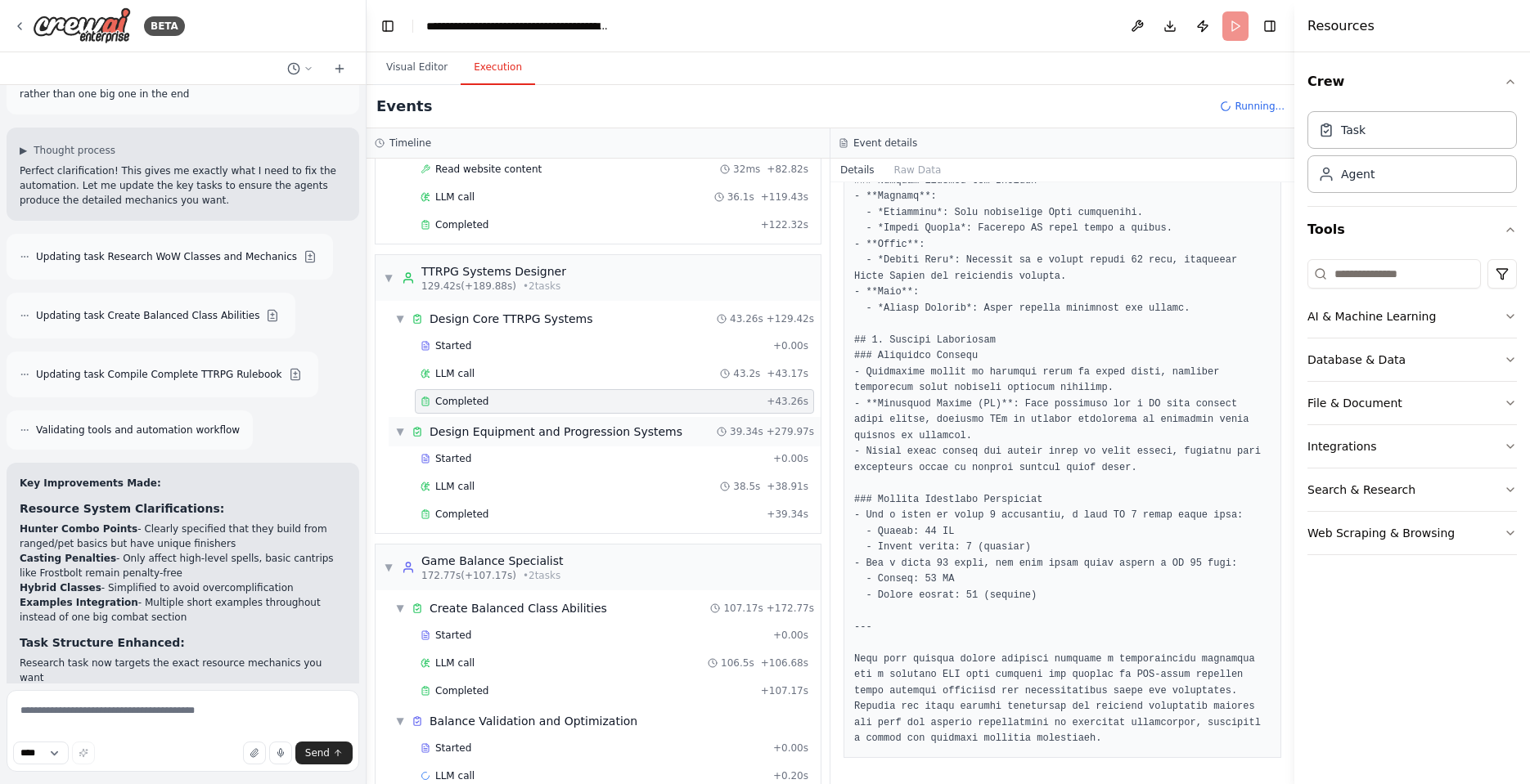
scroll to position [1370, 0]
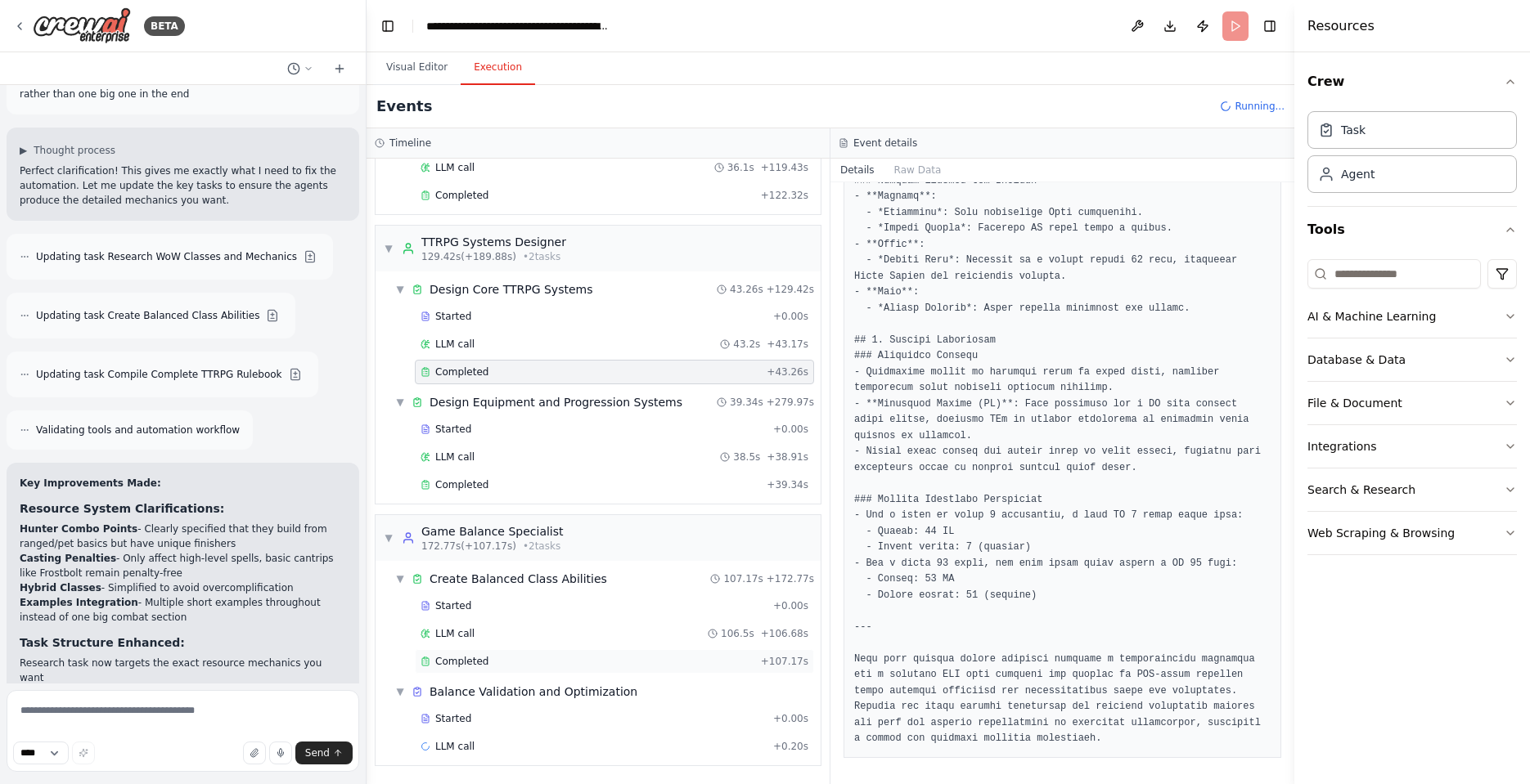
click at [488, 663] on div "Completed" at bounding box center [587, 661] width 334 height 13
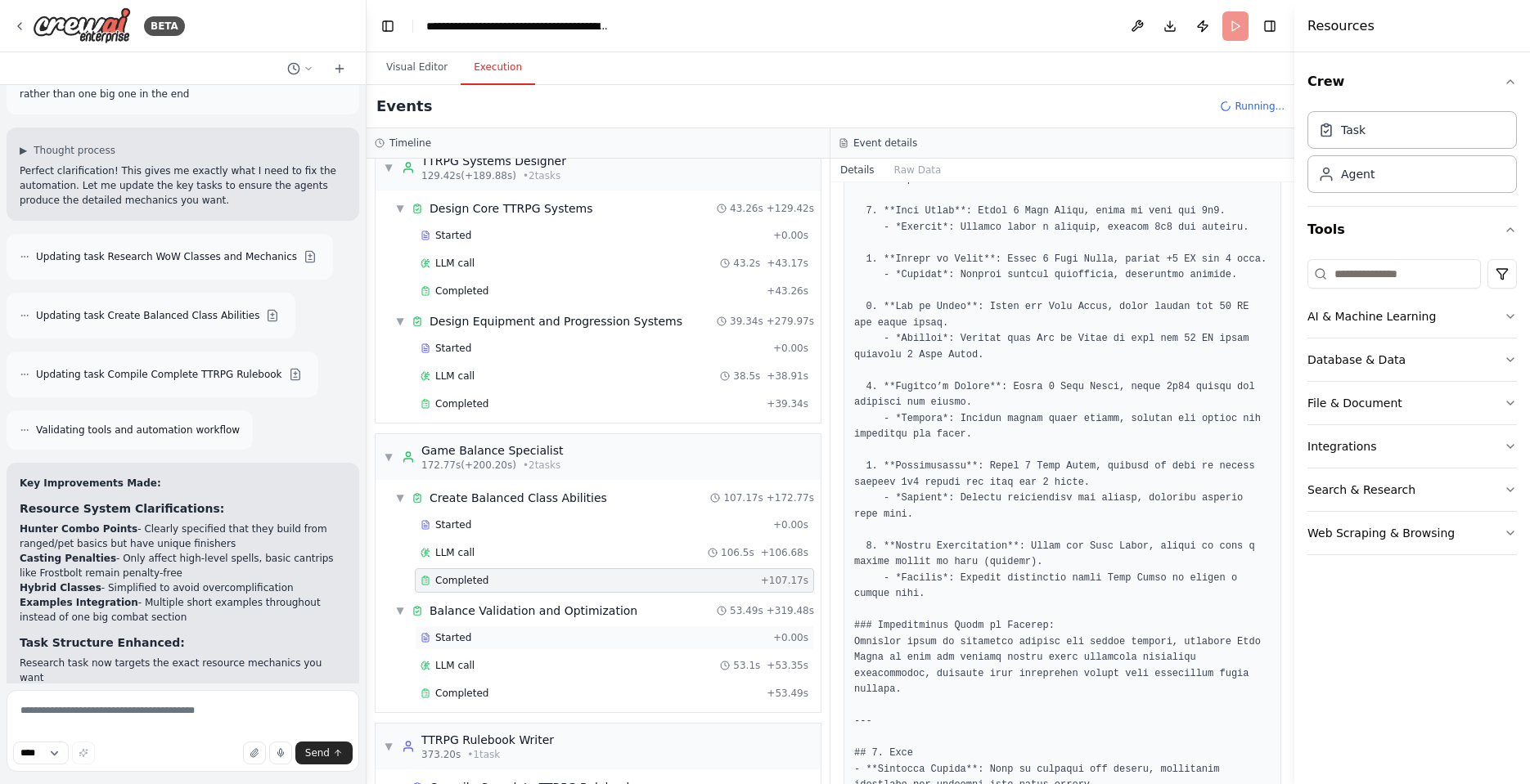
scroll to position [1546, 0]
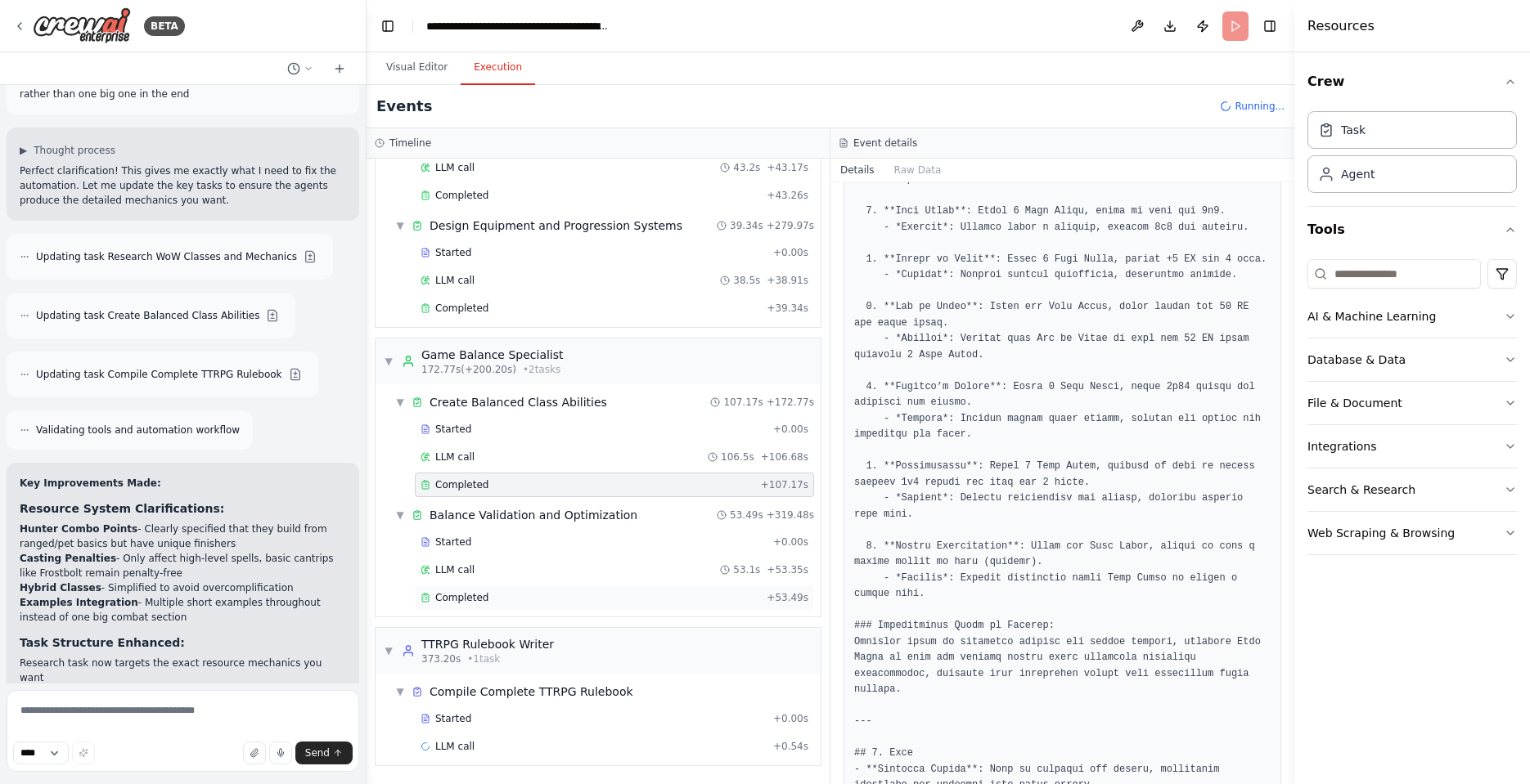
click at [497, 603] on div "Completed" at bounding box center [590, 598] width 340 height 13
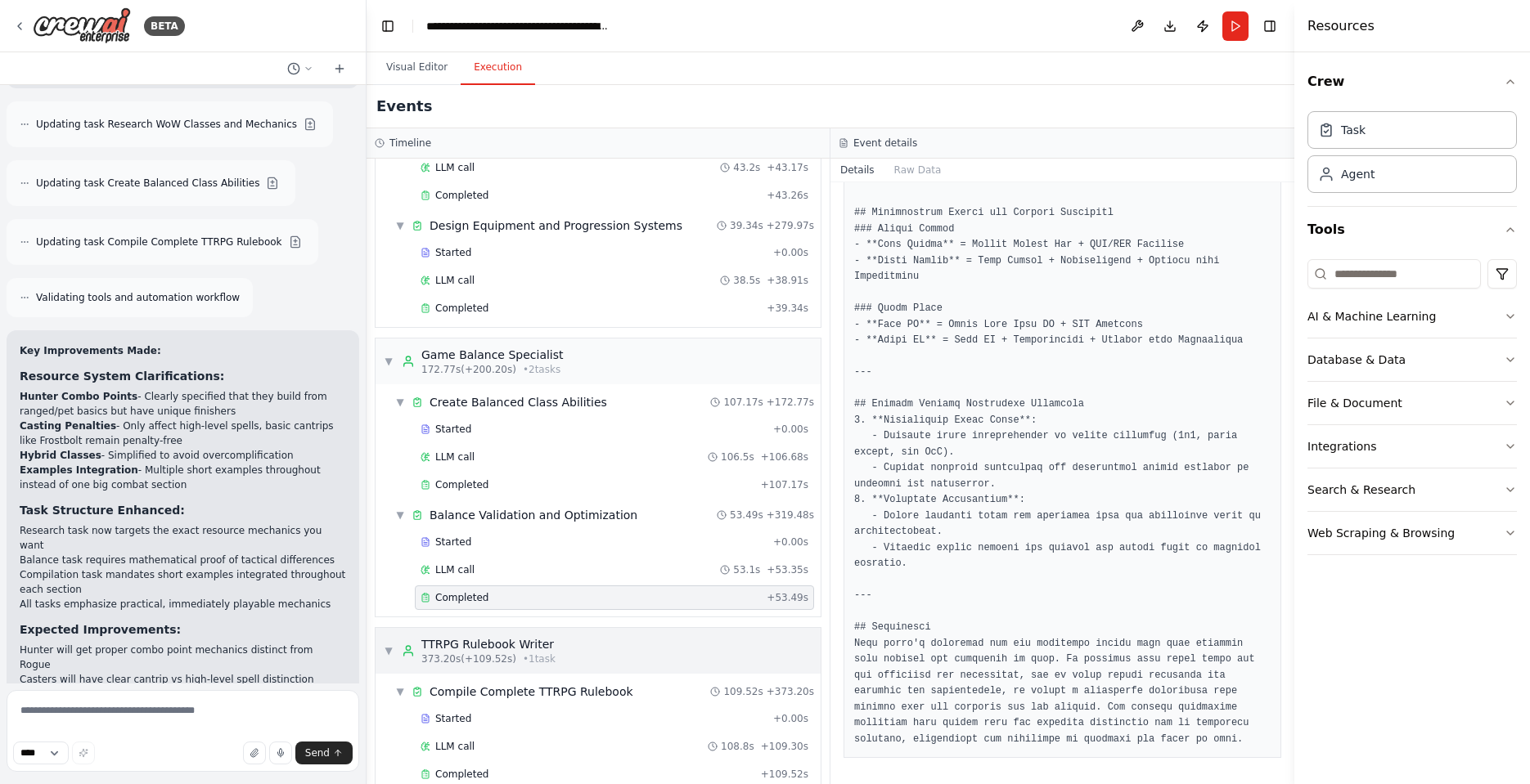
scroll to position [1574, 0]
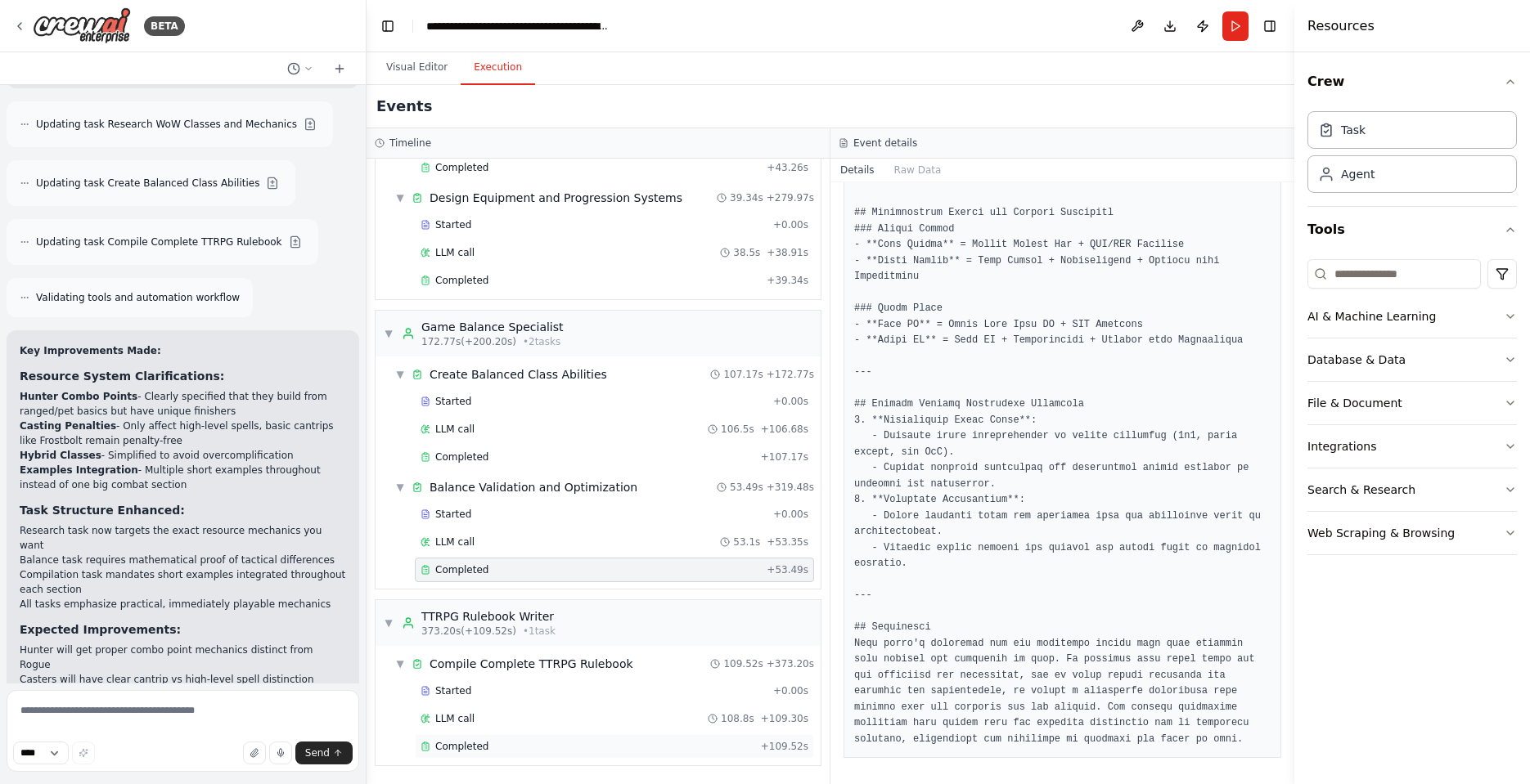
click at [481, 751] on span "Completed" at bounding box center [462, 746] width 53 height 13
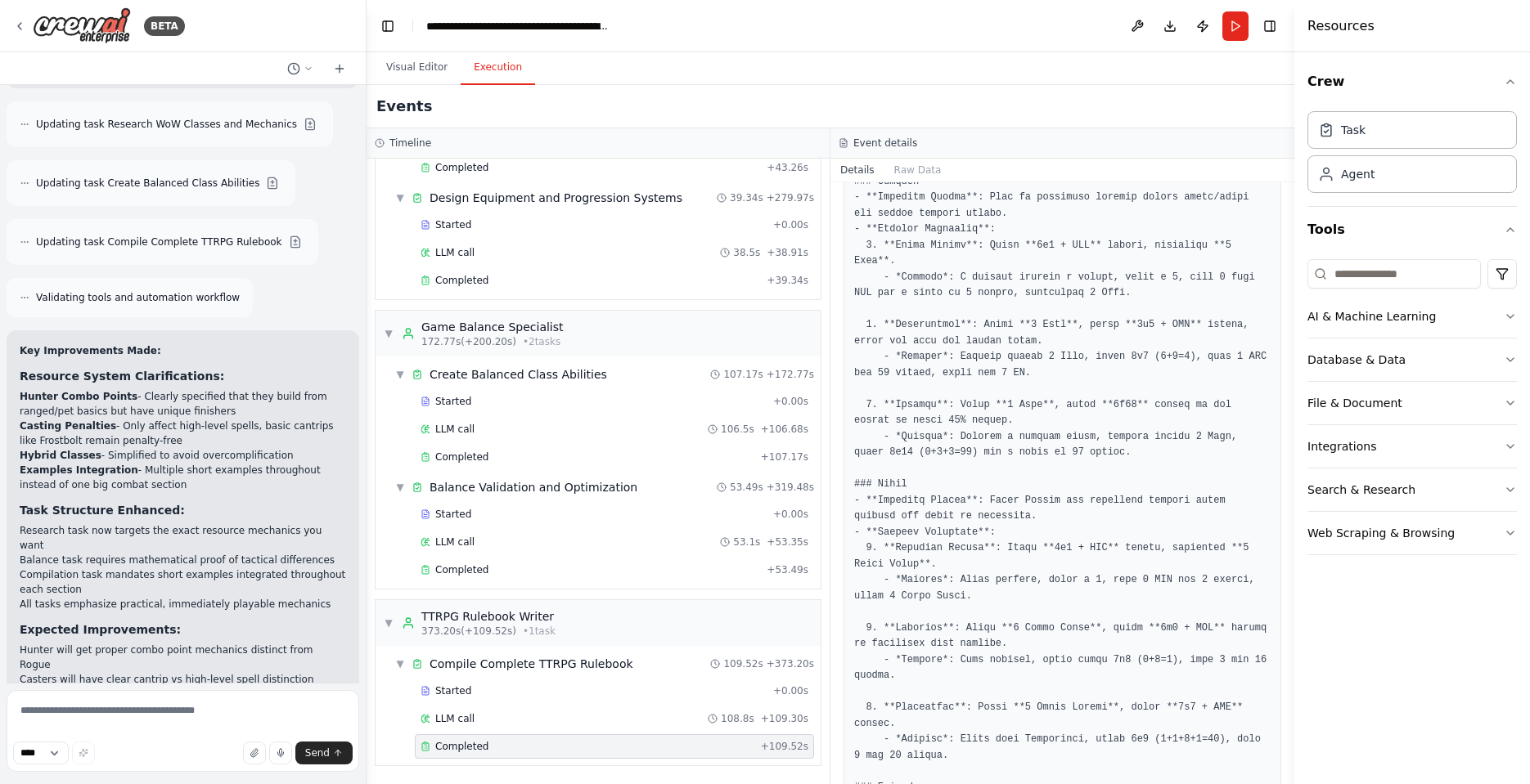
scroll to position [2453, 0]
